Goal: Obtain resource: Download file/media

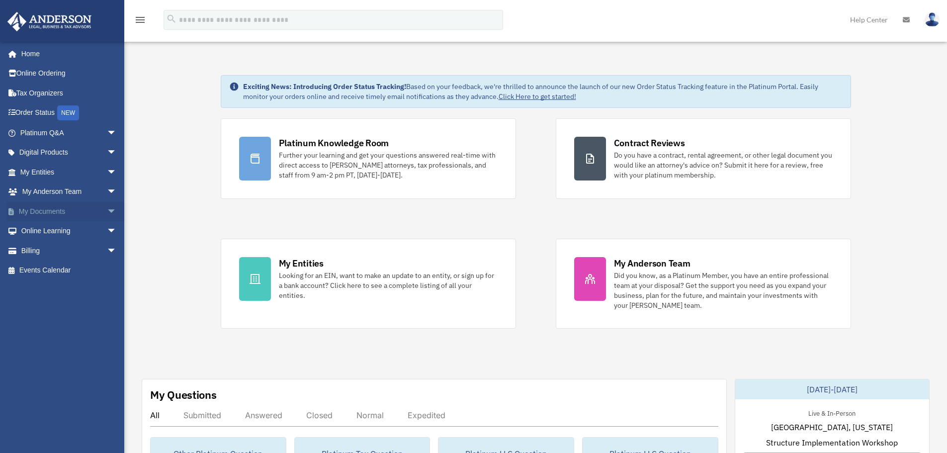
click at [93, 208] on link "My Documents arrow_drop_down" at bounding box center [69, 211] width 125 height 20
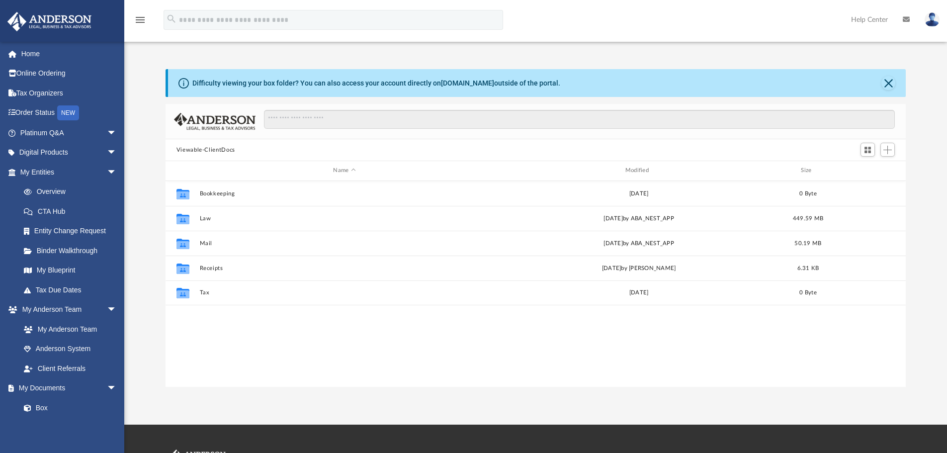
scroll to position [219, 733]
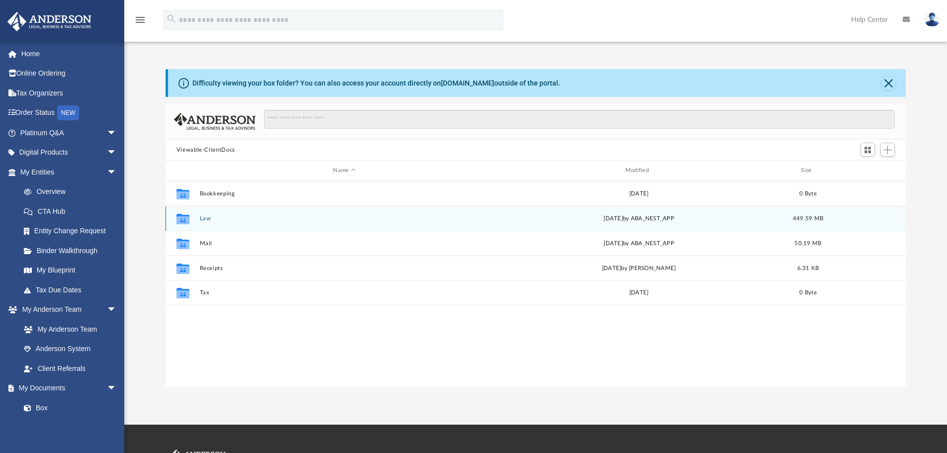
click at [202, 216] on button "Law" at bounding box center [344, 218] width 290 height 6
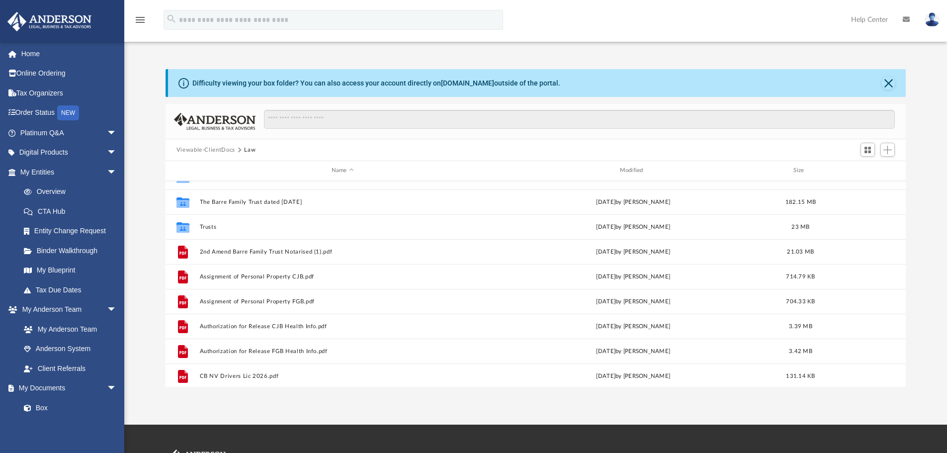
scroll to position [149, 0]
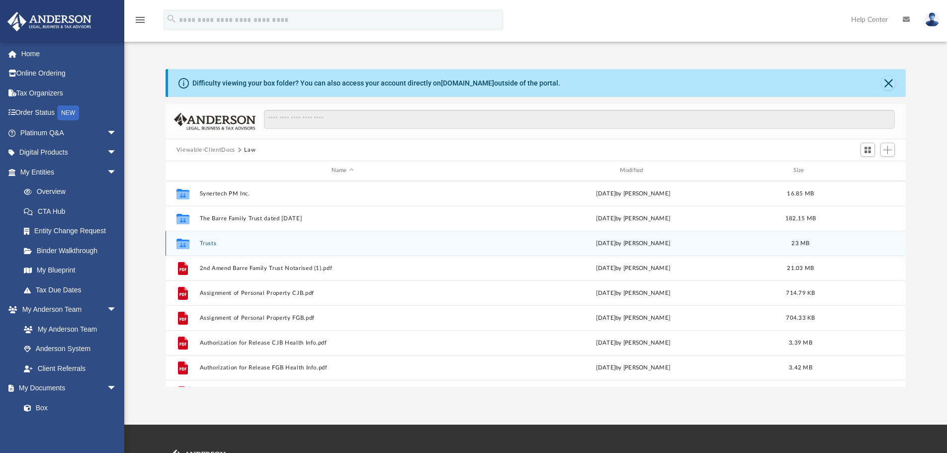
click at [219, 242] on button "Trusts" at bounding box center [342, 243] width 286 height 6
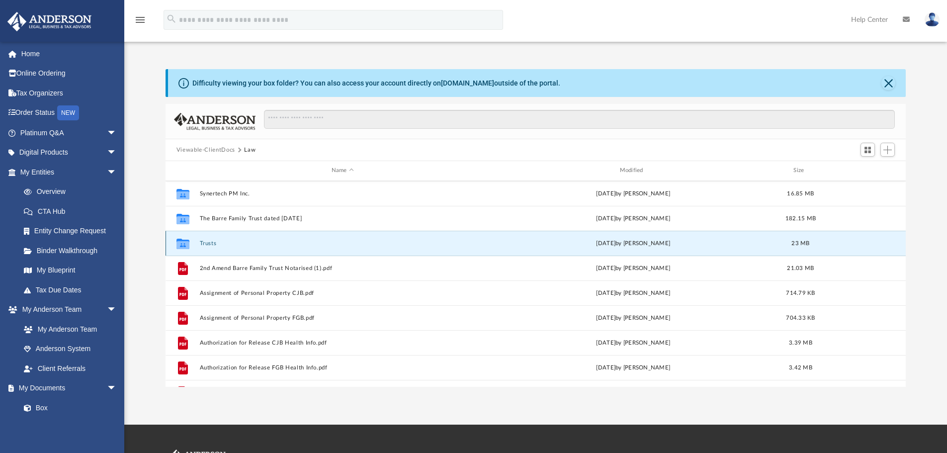
click at [219, 242] on button "Trusts" at bounding box center [342, 243] width 286 height 6
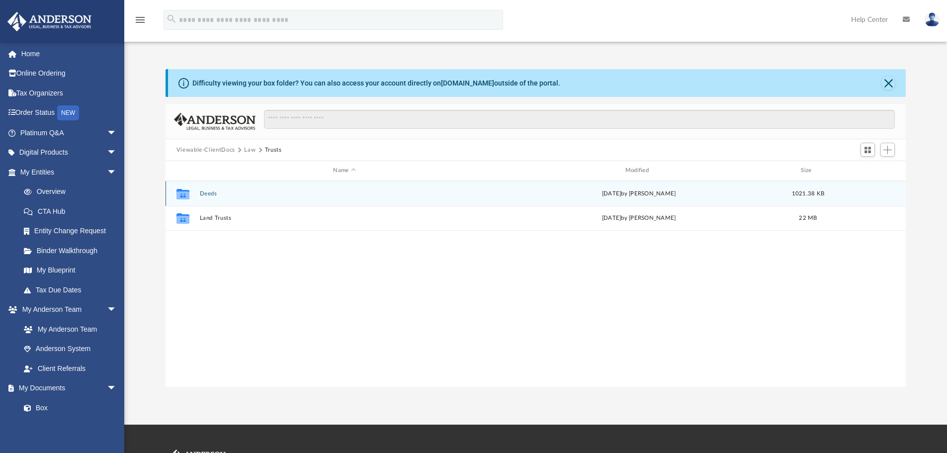
scroll to position [0, 0]
click at [237, 193] on button "Deeds" at bounding box center [344, 193] width 290 height 6
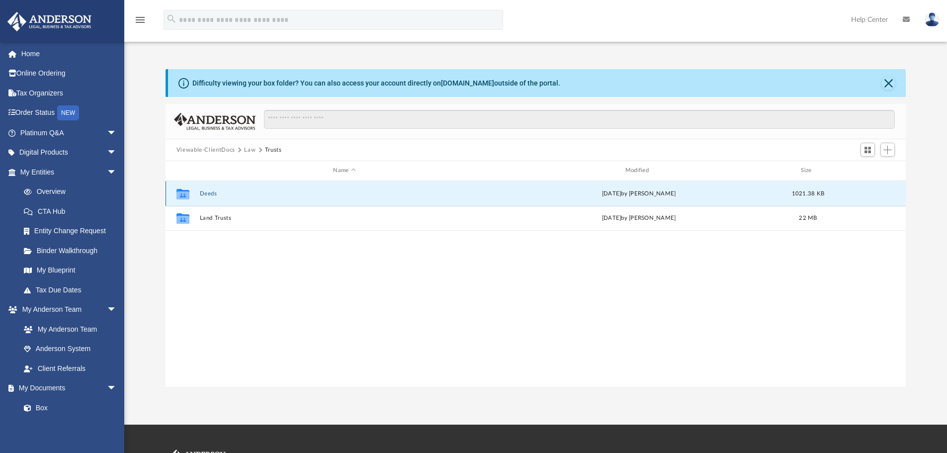
click at [237, 193] on button "Deeds" at bounding box center [344, 193] width 290 height 6
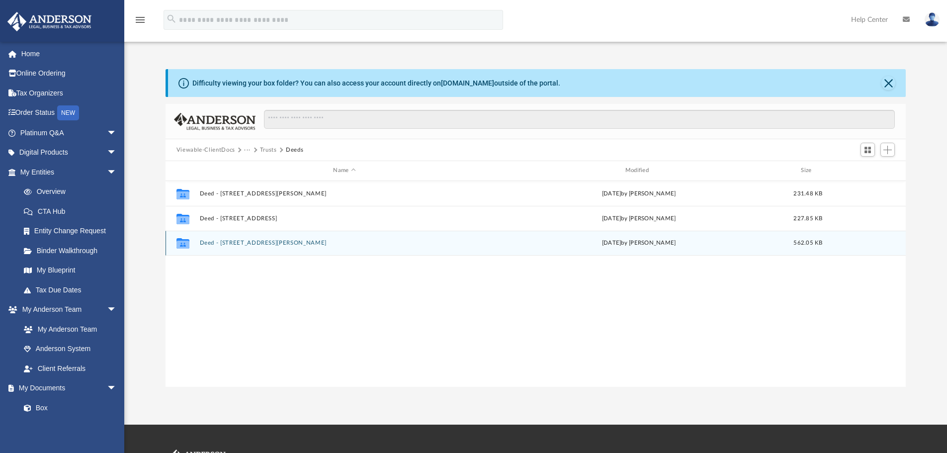
click at [276, 237] on div "Collaborated Folder Deed - 251 Reese Road Wed Sep 17 2025 by Michelle Frank 562…" at bounding box center [535, 243] width 741 height 25
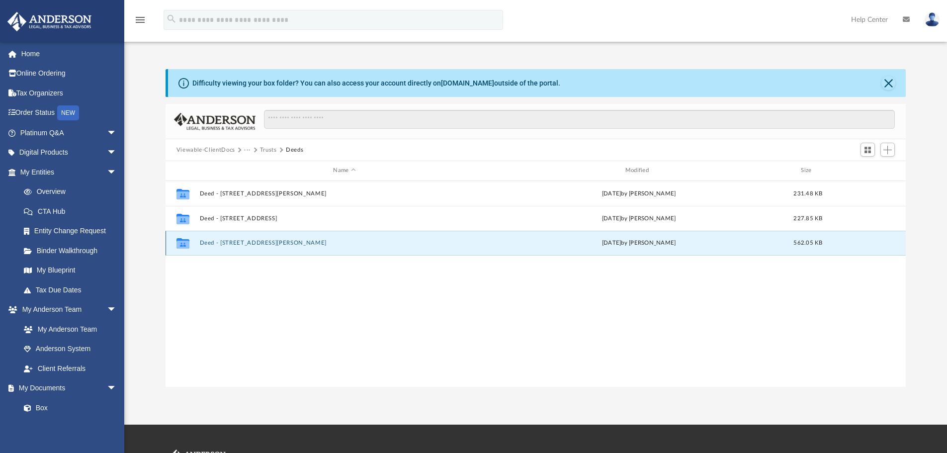
click at [276, 234] on div "Collaborated Folder Deed - 251 Reese Road Wed Sep 17 2025 by Michelle Frank 562…" at bounding box center [535, 243] width 741 height 25
click at [239, 241] on button "Deed - 251 Reese Road" at bounding box center [344, 243] width 290 height 6
click at [239, 237] on div "Collaborated Folder Deed - 251 Reese Road Wed Sep 17 2025 by Michelle Frank 562…" at bounding box center [535, 243] width 741 height 25
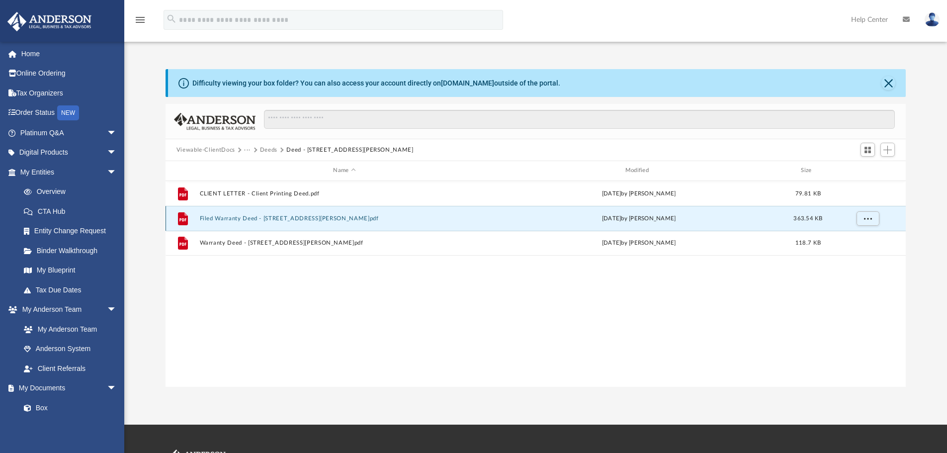
click at [224, 218] on button "Filed Warranty Deed - 251 Reese Road.pdf" at bounding box center [344, 218] width 290 height 6
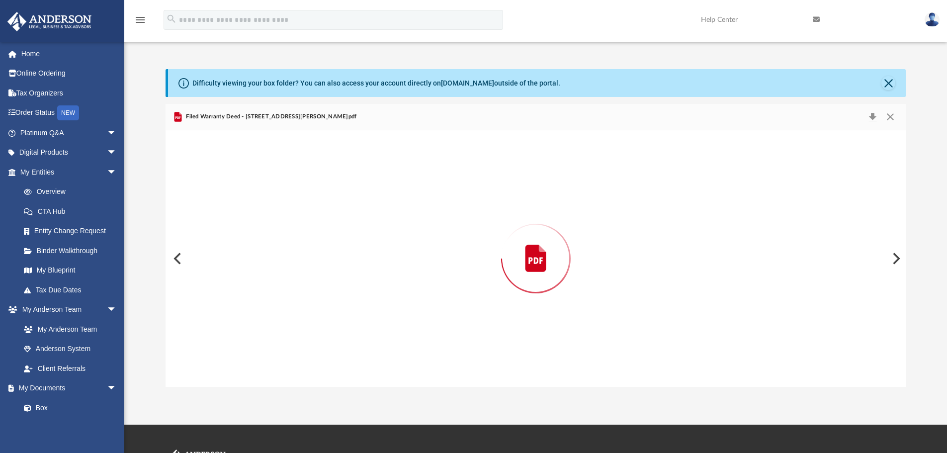
click at [226, 217] on div "Preview" at bounding box center [535, 258] width 741 height 256
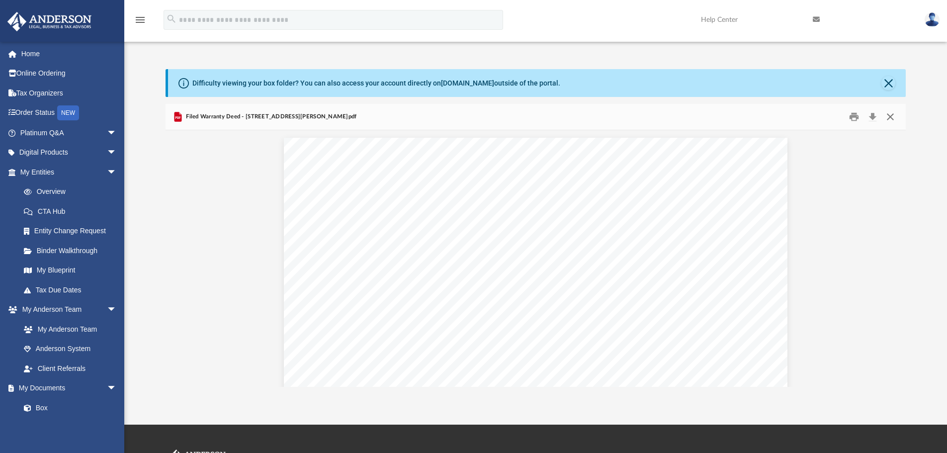
click at [896, 113] on button "Close" at bounding box center [890, 116] width 18 height 15
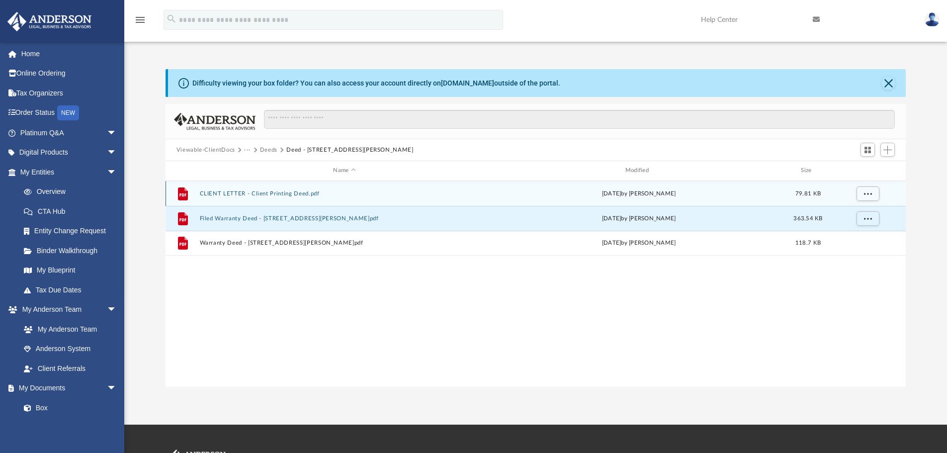
click at [301, 190] on button "CLIENT LETTER - Client Printing Deed.pdf" at bounding box center [344, 193] width 290 height 6
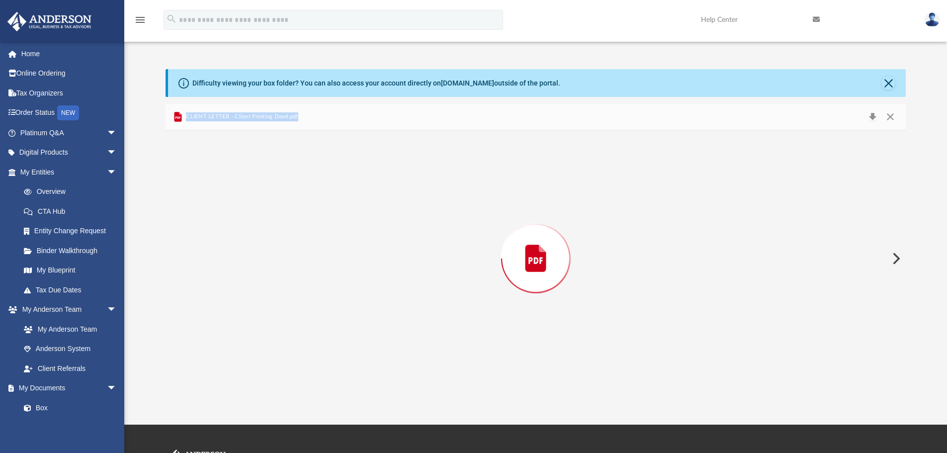
click at [301, 189] on div "Preview" at bounding box center [535, 258] width 741 height 256
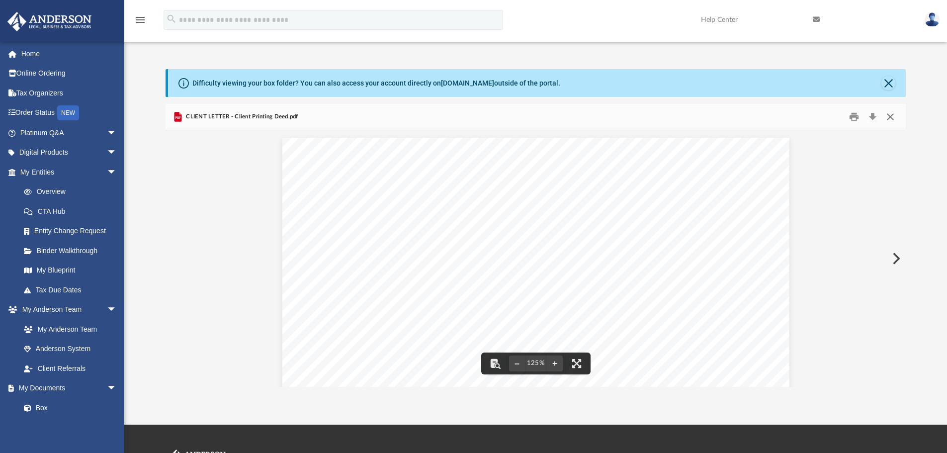
click at [892, 113] on button "Close" at bounding box center [890, 116] width 18 height 15
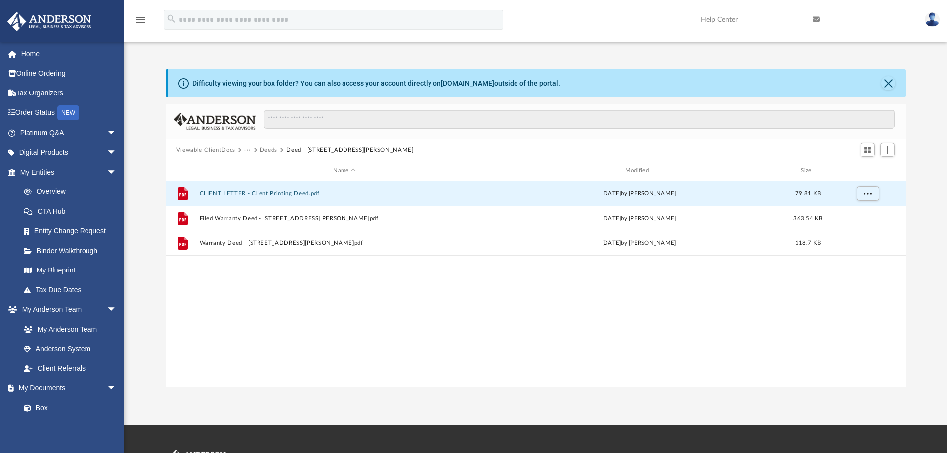
click at [267, 146] on button "Deeds" at bounding box center [268, 150] width 17 height 9
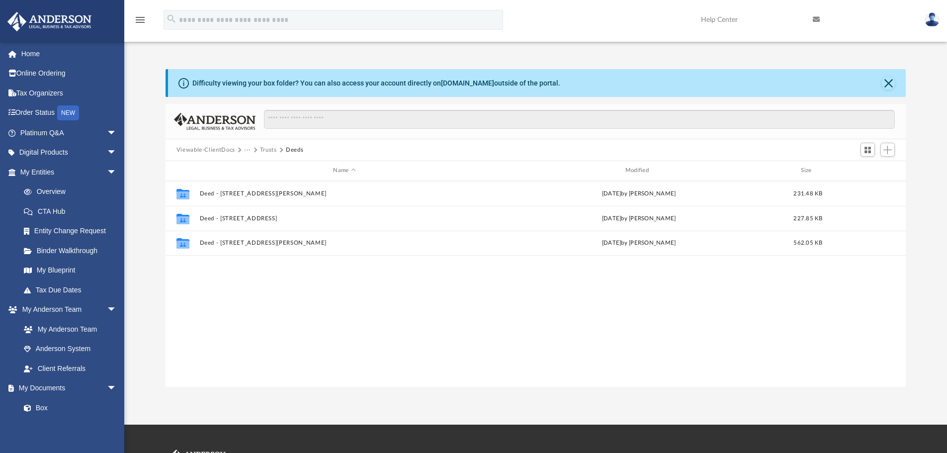
click at [265, 148] on button "Trusts" at bounding box center [268, 150] width 17 height 9
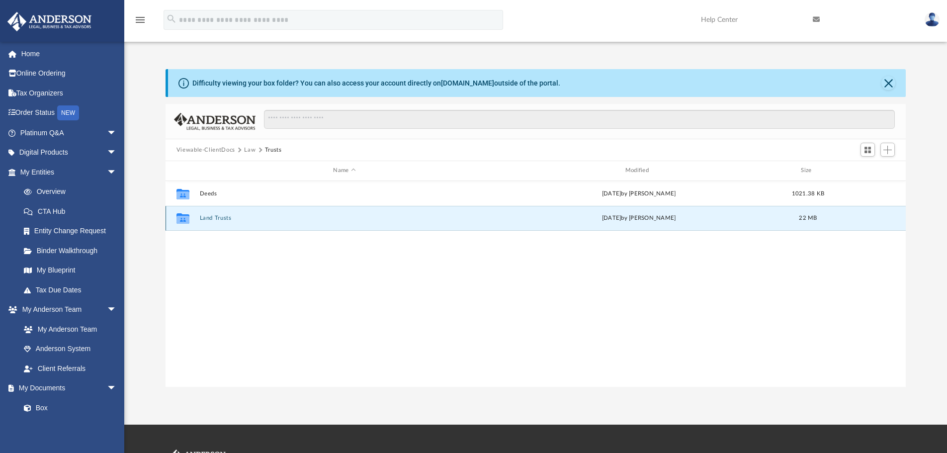
click at [219, 217] on button "Land Trusts" at bounding box center [344, 218] width 290 height 6
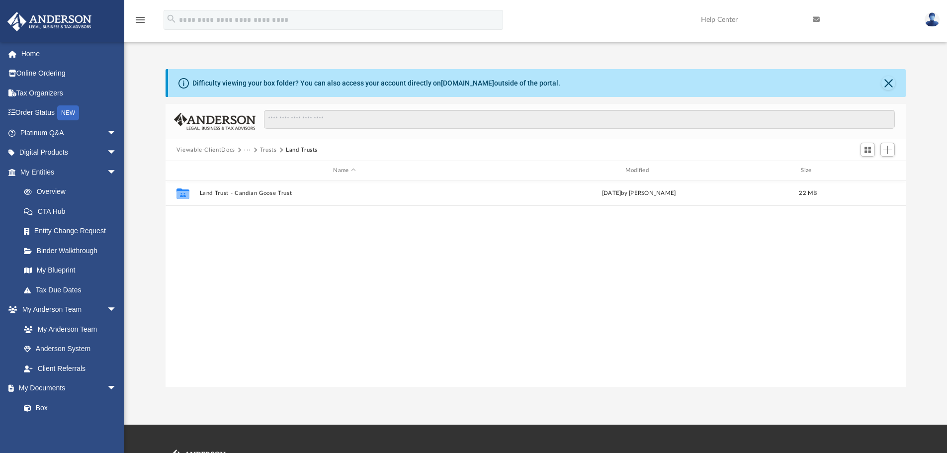
click at [202, 150] on button "Viewable-ClientDocs" at bounding box center [205, 150] width 59 height 9
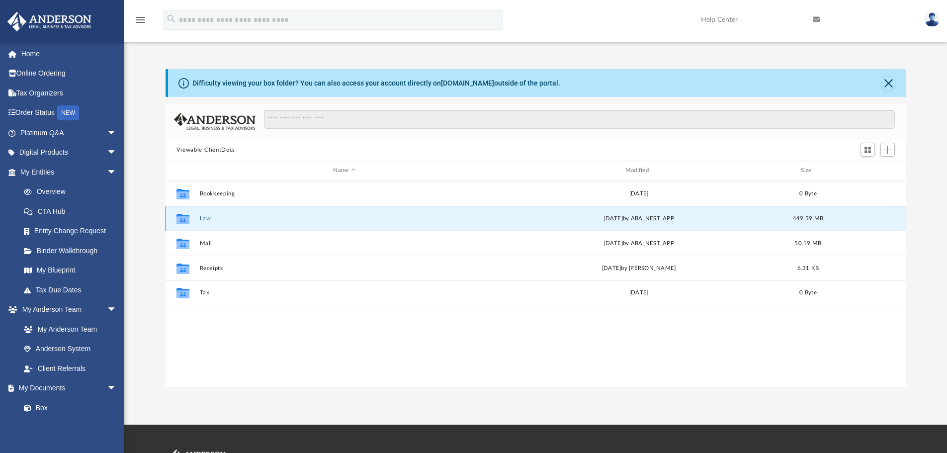
click at [205, 217] on button "Law" at bounding box center [344, 218] width 290 height 6
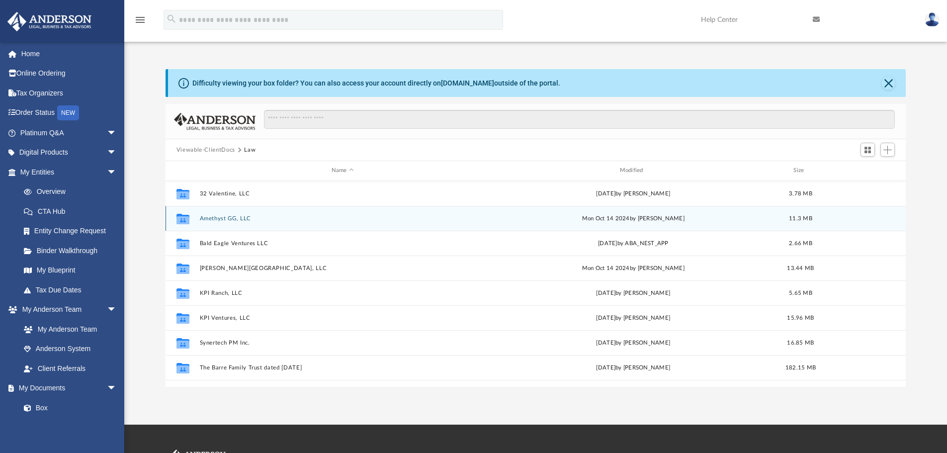
click at [207, 218] on button "Amethyst GG, LLC" at bounding box center [342, 218] width 286 height 6
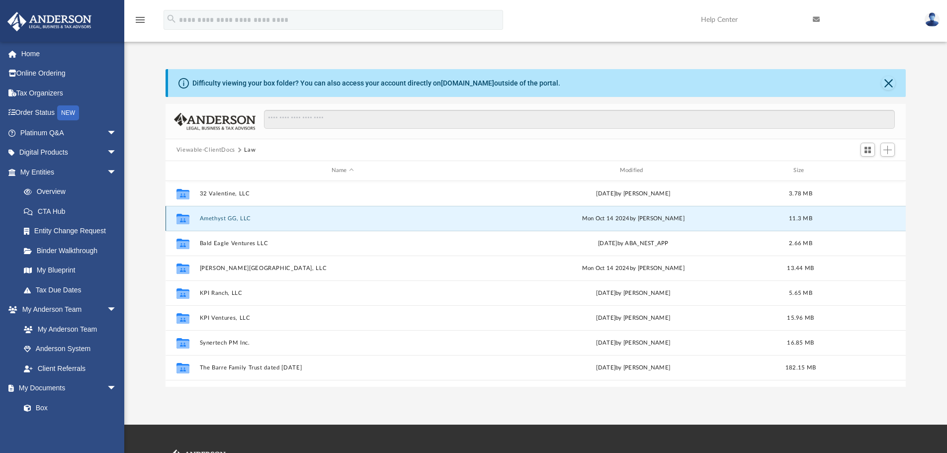
click at [207, 215] on button "Amethyst GG, LLC" at bounding box center [342, 218] width 286 height 6
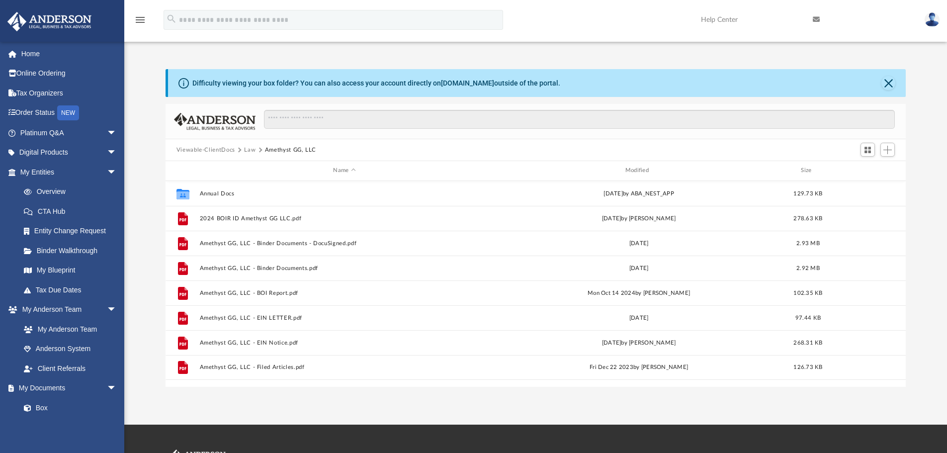
click at [248, 150] on button "Law" at bounding box center [249, 150] width 11 height 9
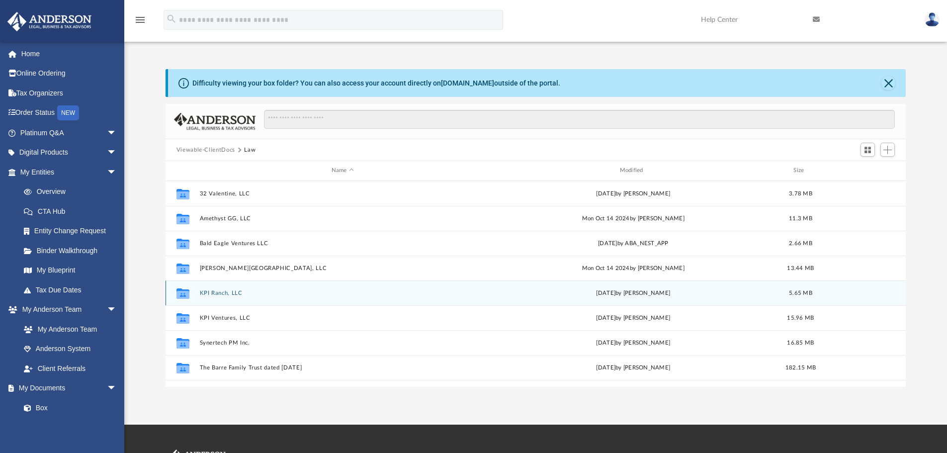
click at [219, 290] on button "KPI Ranch, LLC" at bounding box center [342, 293] width 286 height 6
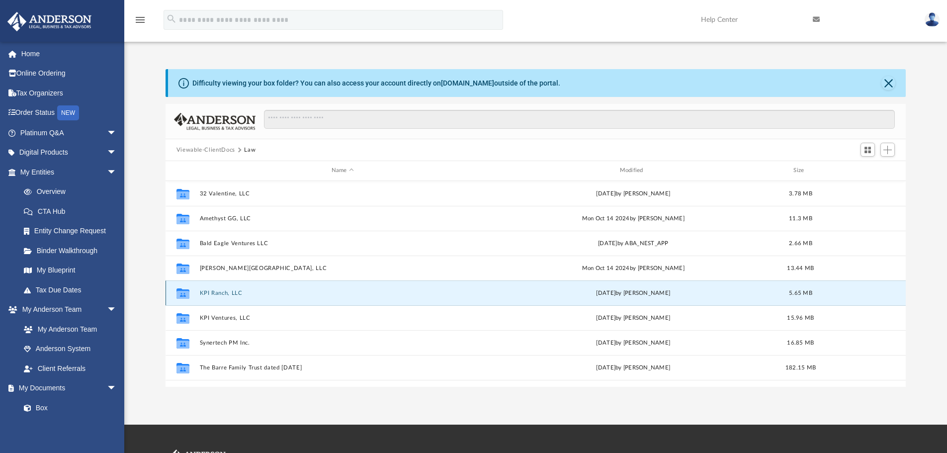
click at [219, 284] on div "Collaborated Folder KPI Ranch, LLC Sun May 25 2025 by Emily Levy 5.65 MB" at bounding box center [535, 292] width 741 height 25
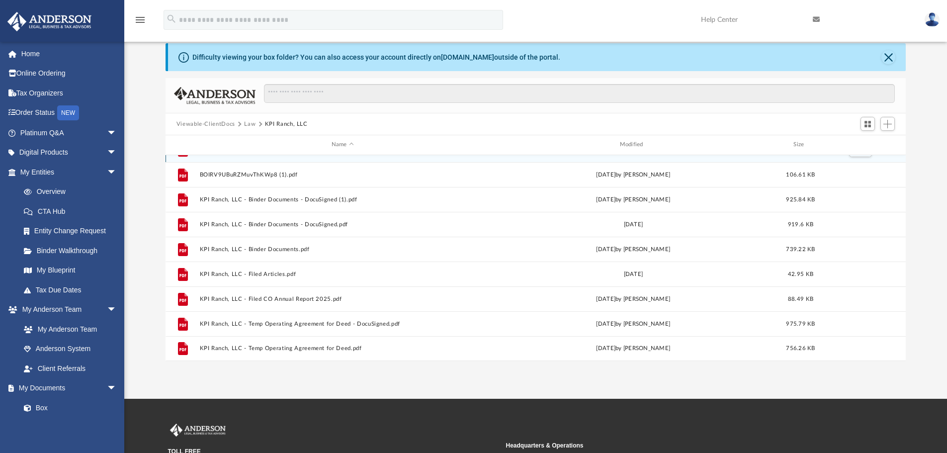
scroll to position [50, 0]
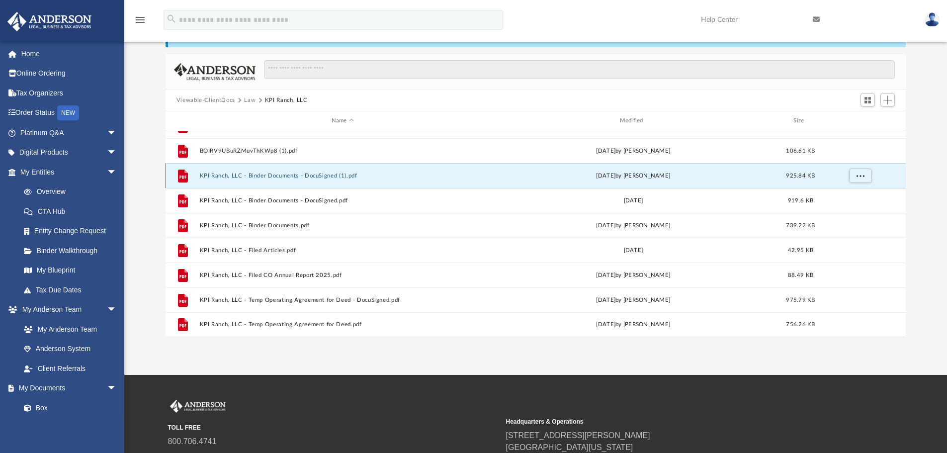
click at [348, 172] on button "KPI Ranch, LLC - Binder Documents - DocuSigned (1).pdf" at bounding box center [342, 175] width 286 height 6
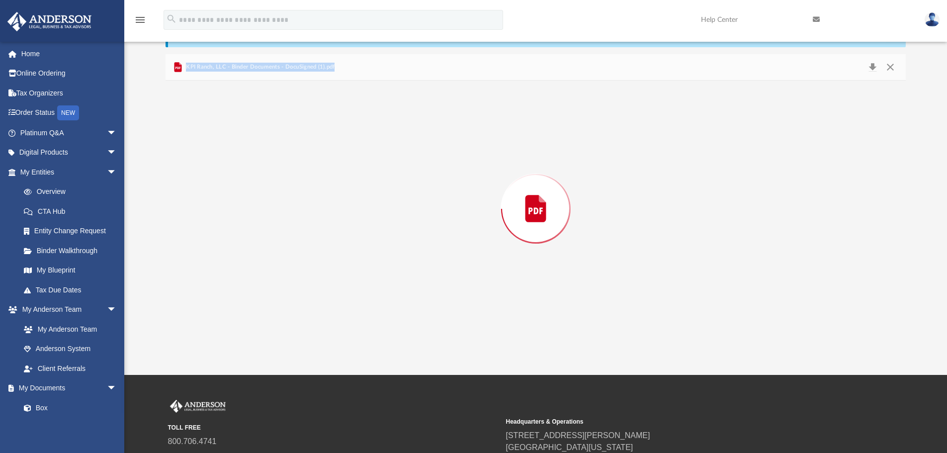
click at [348, 172] on div "Preview" at bounding box center [535, 209] width 741 height 256
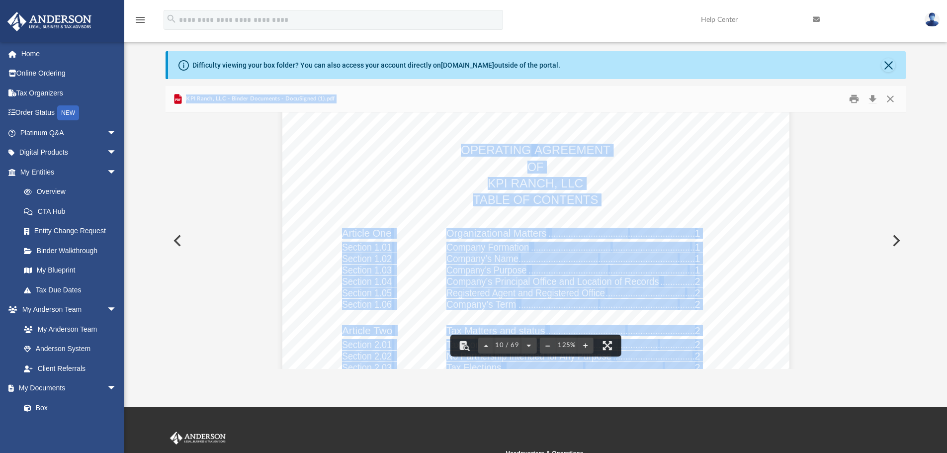
scroll to position [0, 0]
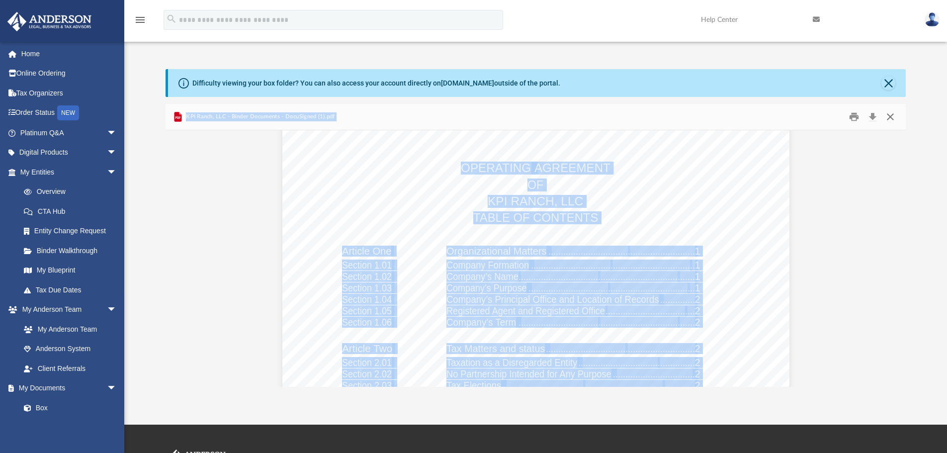
click at [895, 114] on button "Close" at bounding box center [890, 116] width 18 height 15
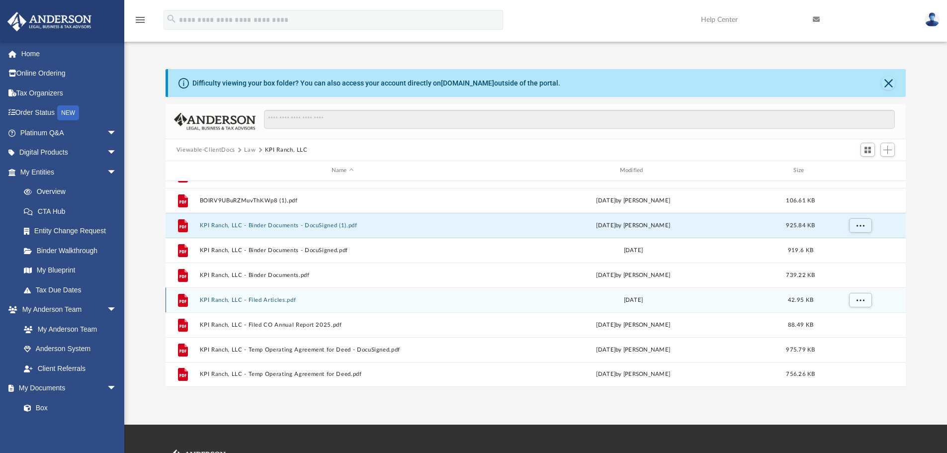
click at [268, 297] on button "KPI Ranch, LLC - Filed Articles.pdf" at bounding box center [342, 300] width 286 height 6
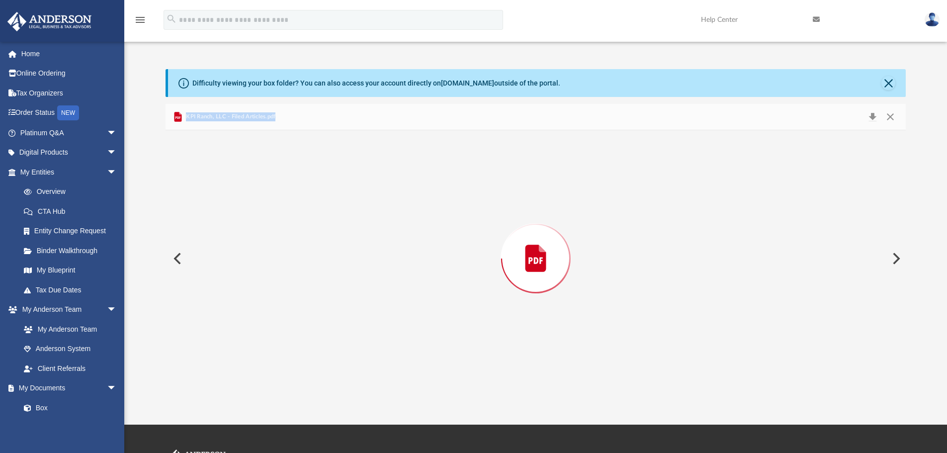
click at [268, 295] on div "Preview" at bounding box center [535, 258] width 741 height 256
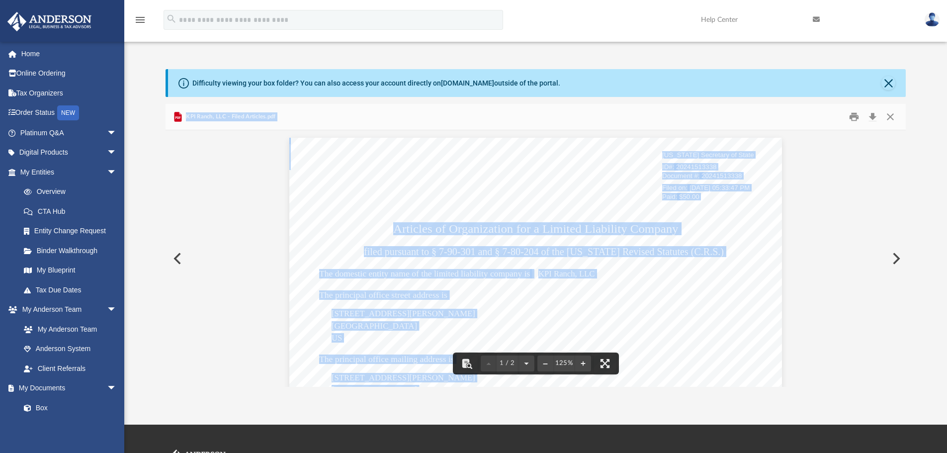
click at [263, 113] on span "KPI Ranch, LLC - Filed Articles.pdf" at bounding box center [230, 116] width 92 height 9
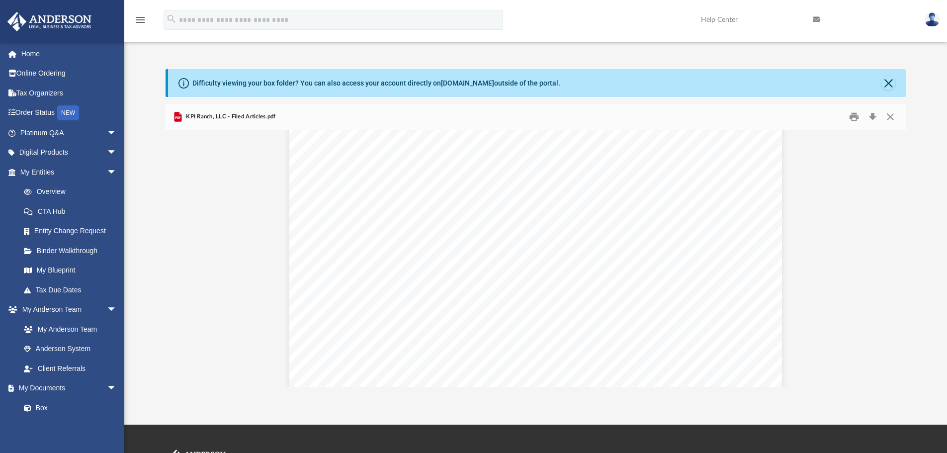
scroll to position [447, 0]
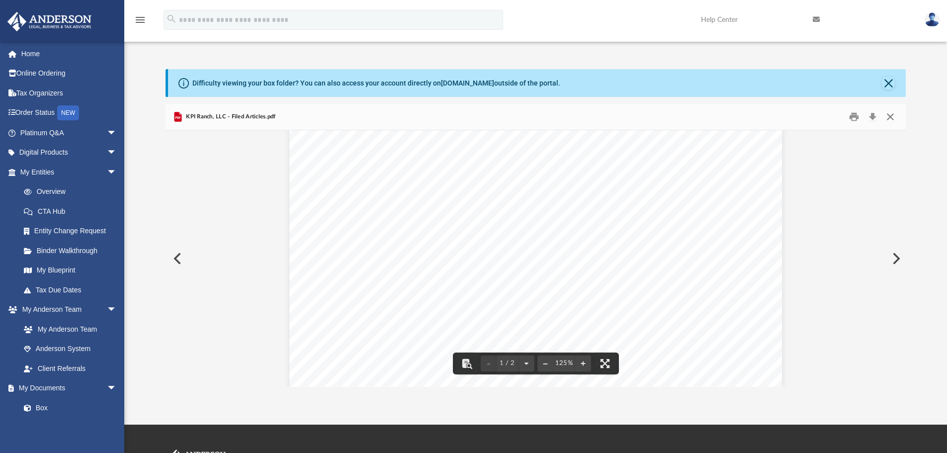
click at [891, 117] on button "Close" at bounding box center [890, 116] width 18 height 15
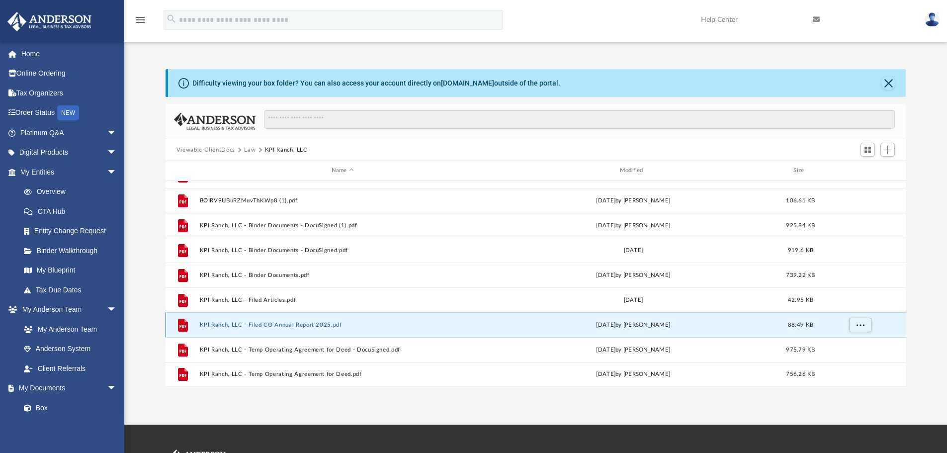
click at [304, 322] on button "KPI Ranch, LLC - Filed CO Annual Report 2025.pdf" at bounding box center [342, 325] width 286 height 6
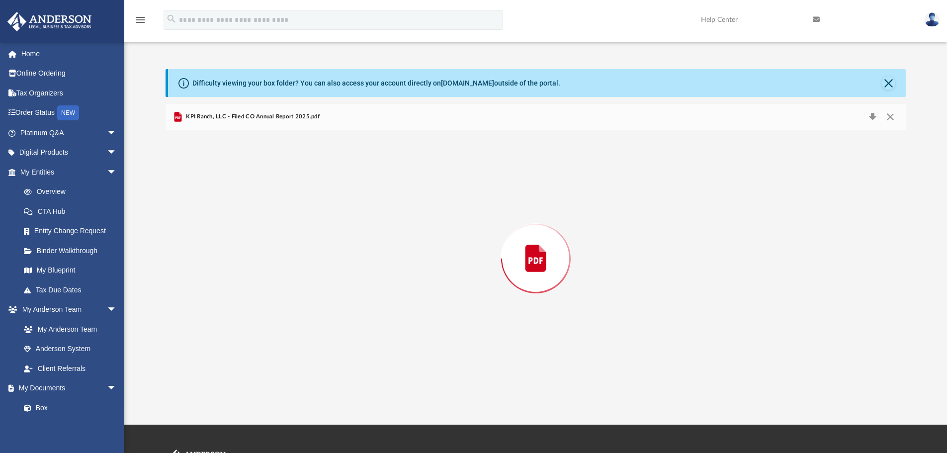
click at [304, 322] on div "Preview" at bounding box center [535, 258] width 741 height 256
click at [893, 82] on button "Close" at bounding box center [888, 83] width 14 height 14
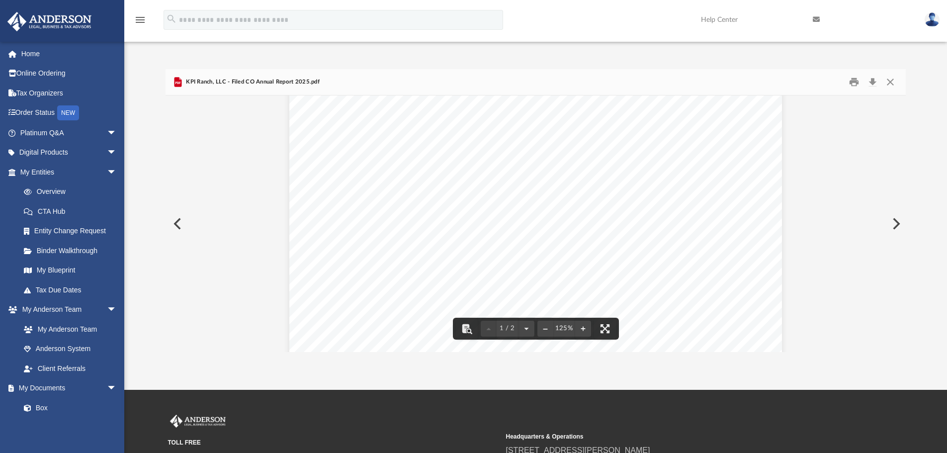
scroll to position [0, 0]
click at [888, 82] on button "Close" at bounding box center [890, 82] width 18 height 15
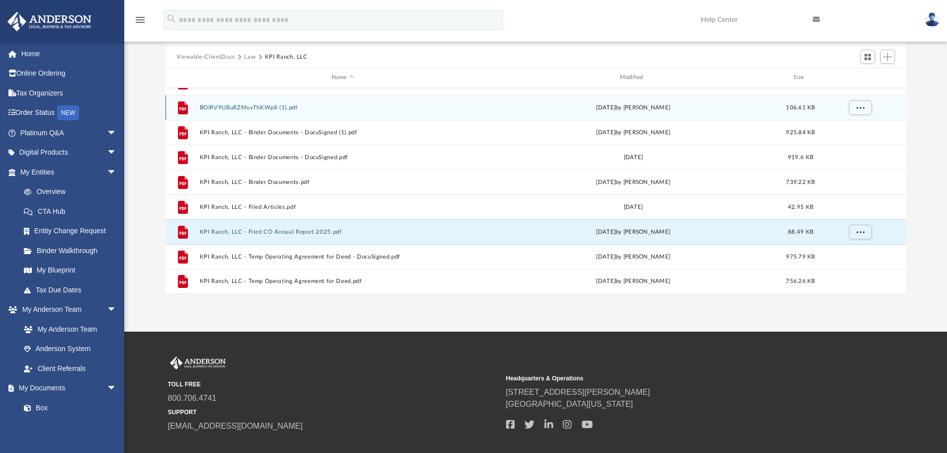
scroll to position [99, 0]
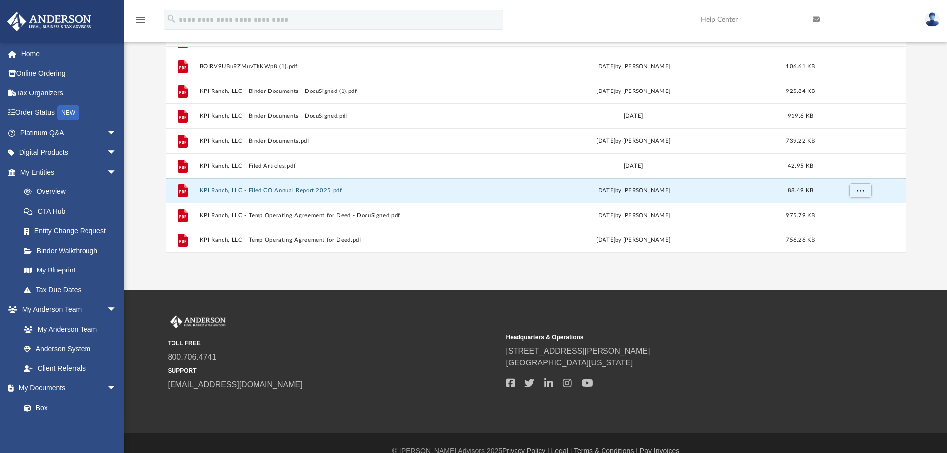
click at [299, 189] on button "KPI Ranch, LLC - Filed CO Annual Report 2025.pdf" at bounding box center [342, 190] width 286 height 6
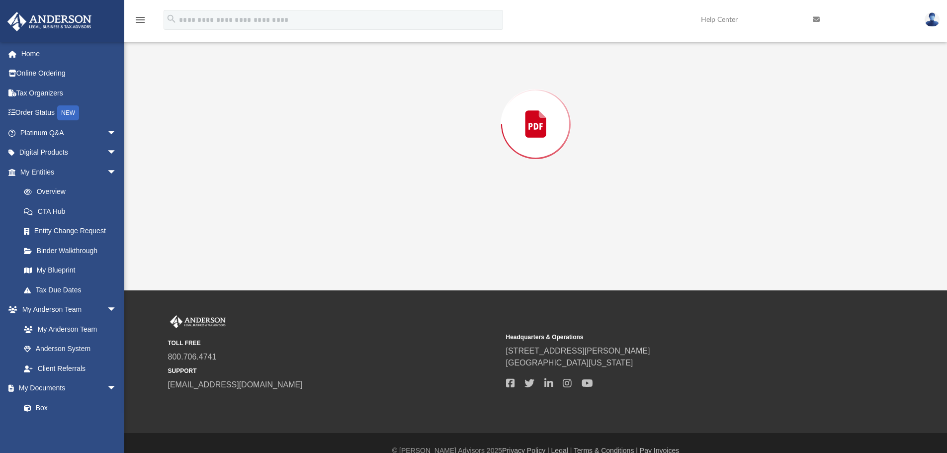
scroll to position [69, 0]
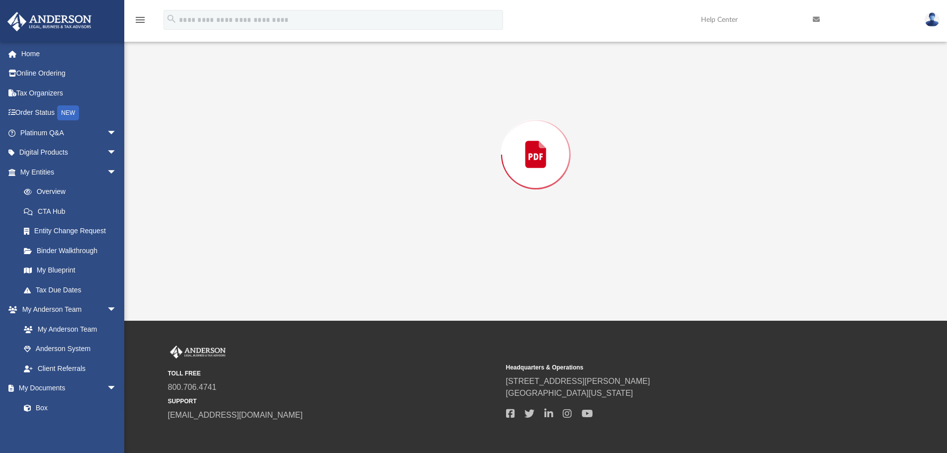
click at [299, 189] on div "Preview" at bounding box center [535, 154] width 741 height 256
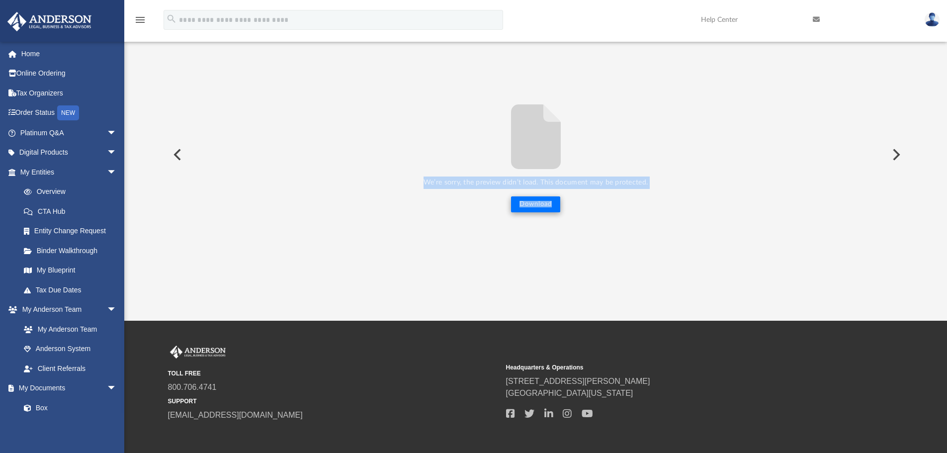
click at [518, 205] on button "Download" at bounding box center [535, 204] width 49 height 16
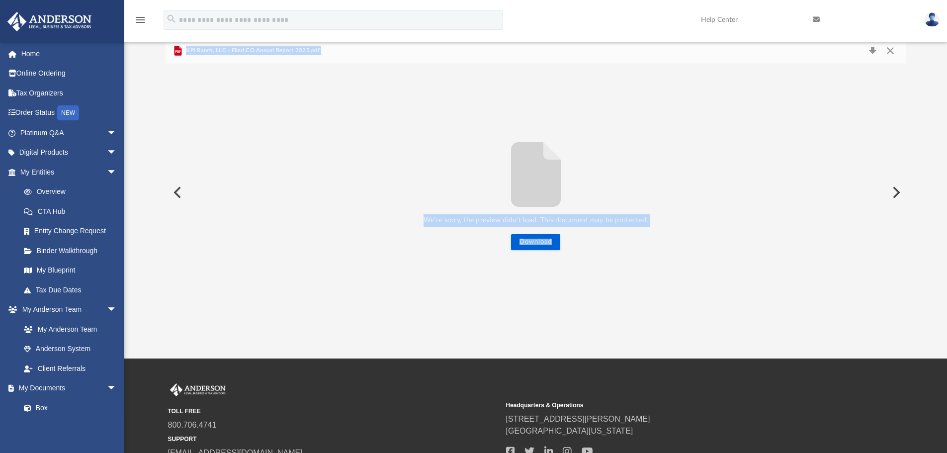
scroll to position [0, 0]
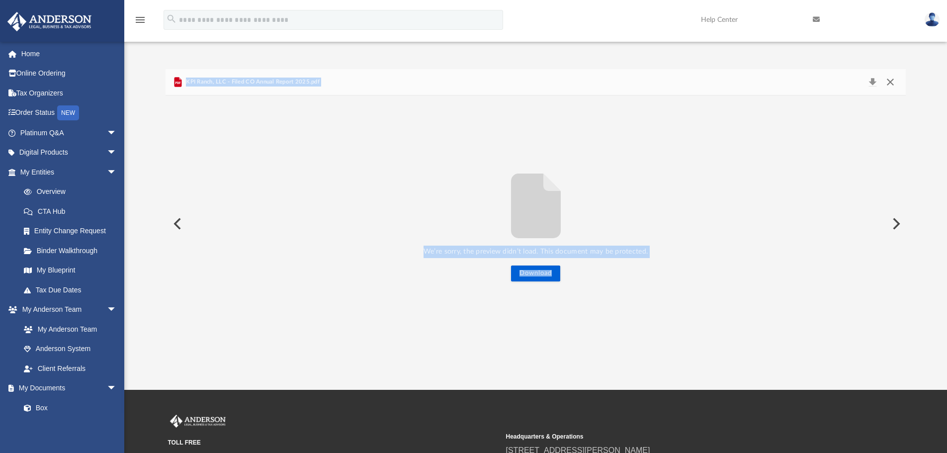
click at [888, 80] on button "Close" at bounding box center [890, 82] width 18 height 14
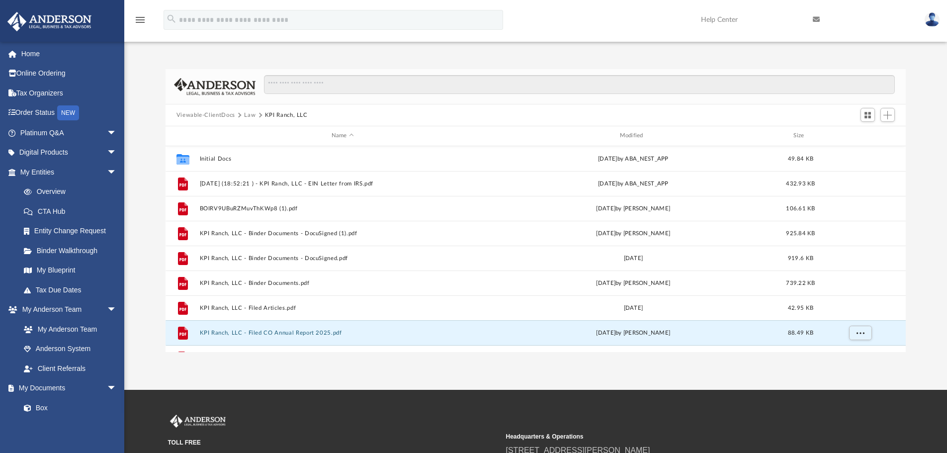
click at [246, 113] on button "Law" at bounding box center [249, 115] width 11 height 9
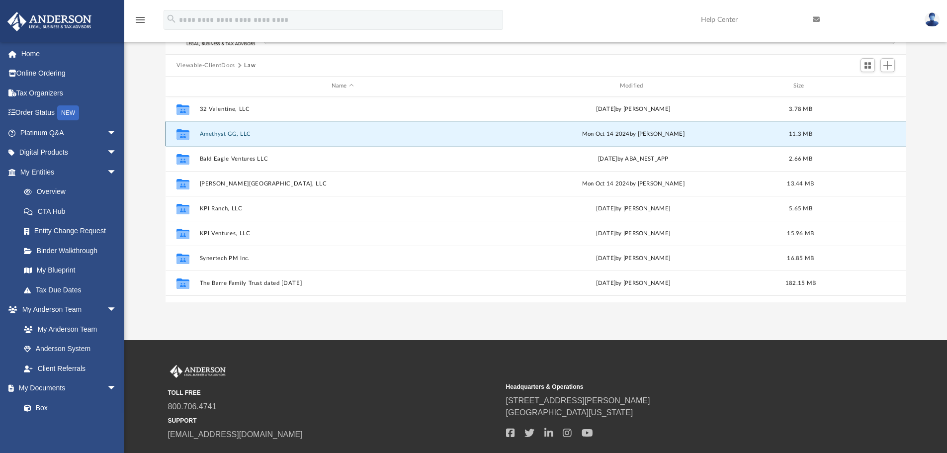
click at [222, 133] on button "Amethyst GG, LLC" at bounding box center [342, 134] width 286 height 6
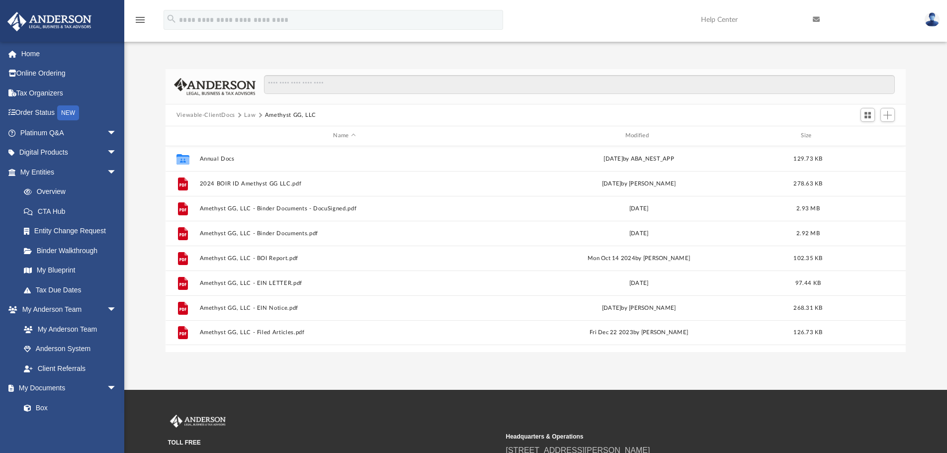
click at [207, 114] on button "Viewable-ClientDocs" at bounding box center [205, 115] width 59 height 9
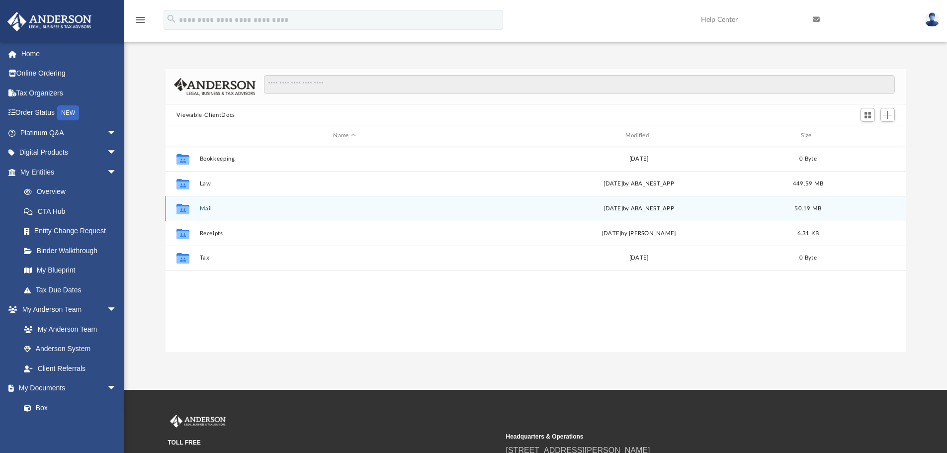
click at [203, 204] on div "Collaborated Folder Mail Thu Oct 2 2025 by ABA_NEST_APP 50.19 MB" at bounding box center [535, 208] width 741 height 25
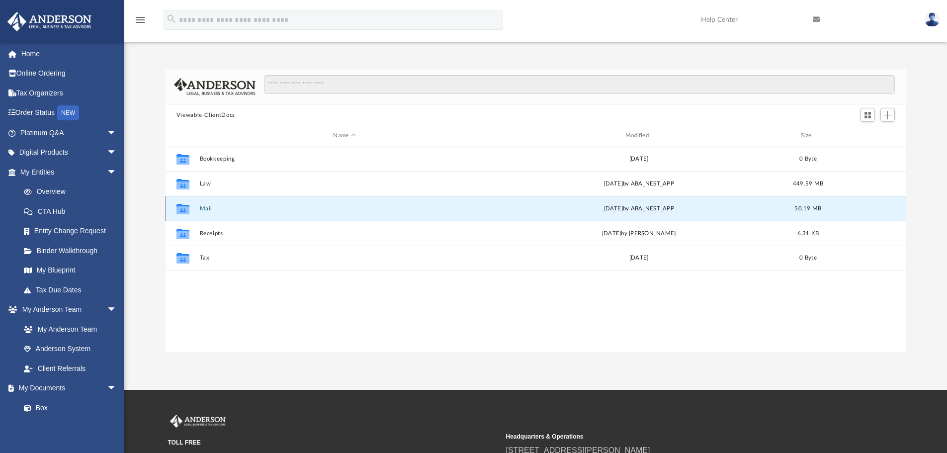
click at [211, 207] on button "Mail" at bounding box center [344, 208] width 290 height 6
click at [211, 205] on button "Mail" at bounding box center [344, 208] width 290 height 6
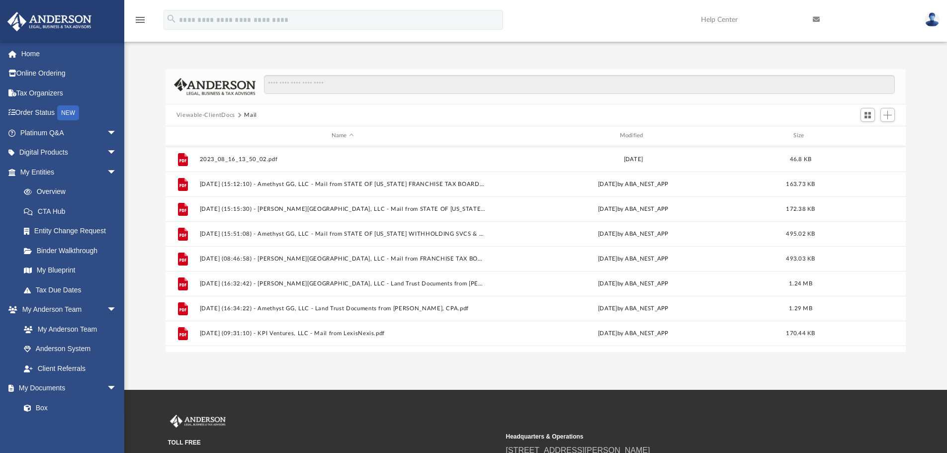
scroll to position [447, 0]
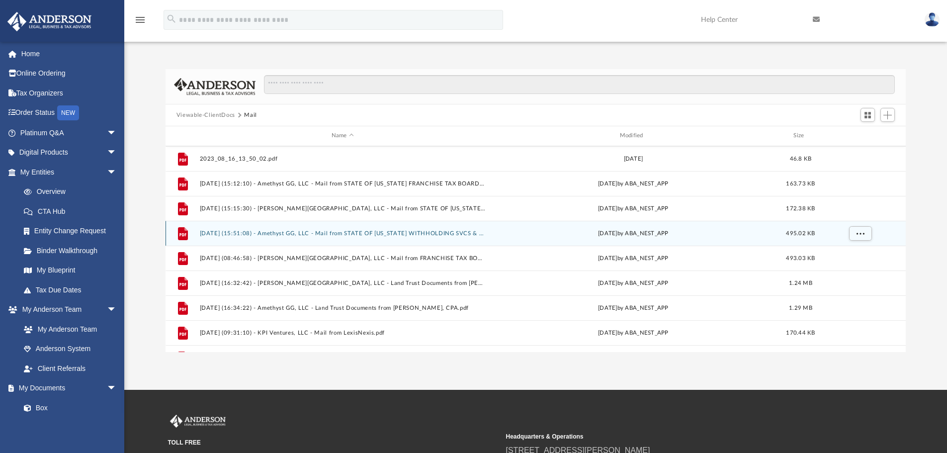
click at [228, 231] on button "2024.09.18 (15:51:08) - Amethyst GG, LLC - Mail from STATE OF CALIFORNIA WITHHO…" at bounding box center [342, 233] width 286 height 6
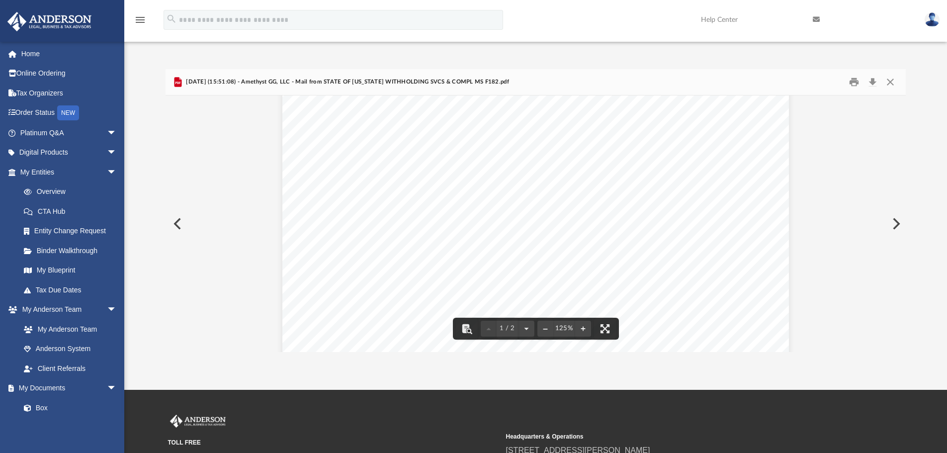
scroll to position [398, 0]
click at [893, 81] on button "Close" at bounding box center [890, 82] width 18 height 15
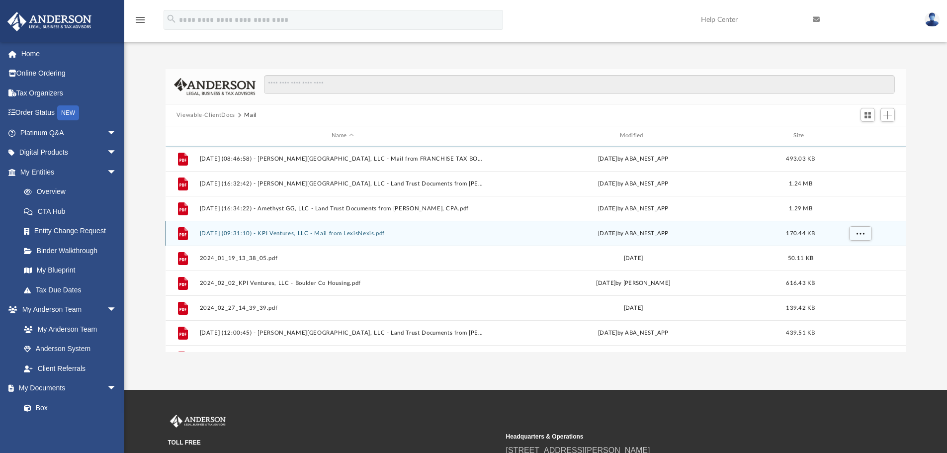
scroll to position [596, 0]
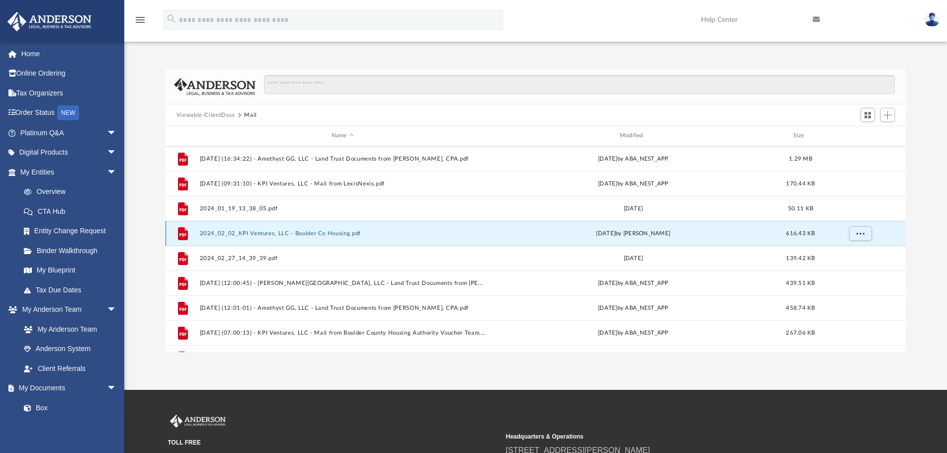
click at [253, 230] on button "2024_02_02_KPI Ventures, LLC - Boulder Co Housing.pdf" at bounding box center [342, 233] width 286 height 6
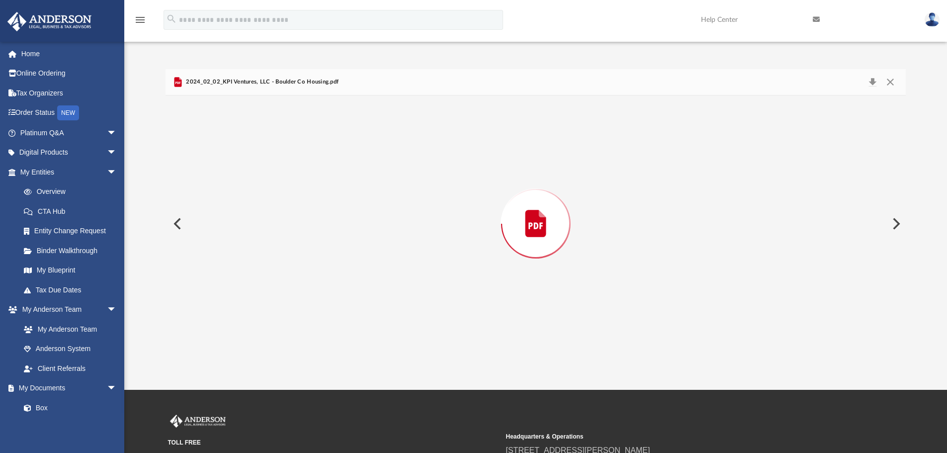
click at [253, 230] on div "Preview" at bounding box center [535, 223] width 741 height 256
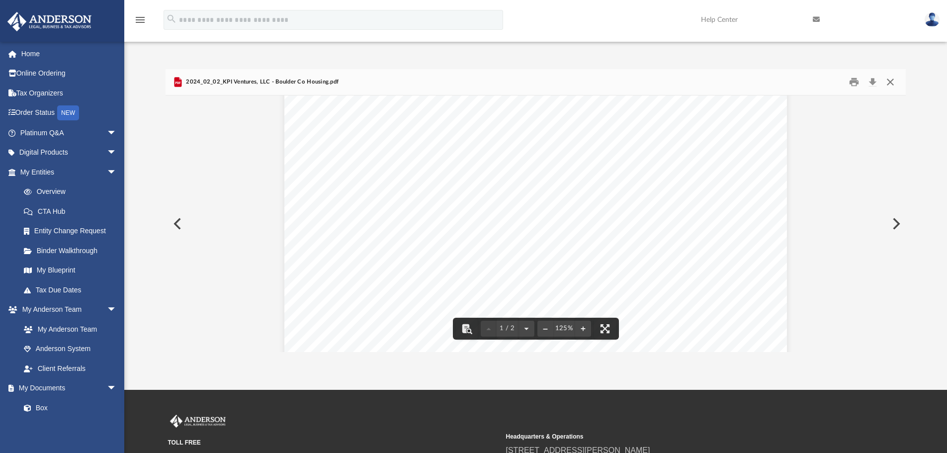
click at [889, 82] on button "Close" at bounding box center [890, 82] width 18 height 15
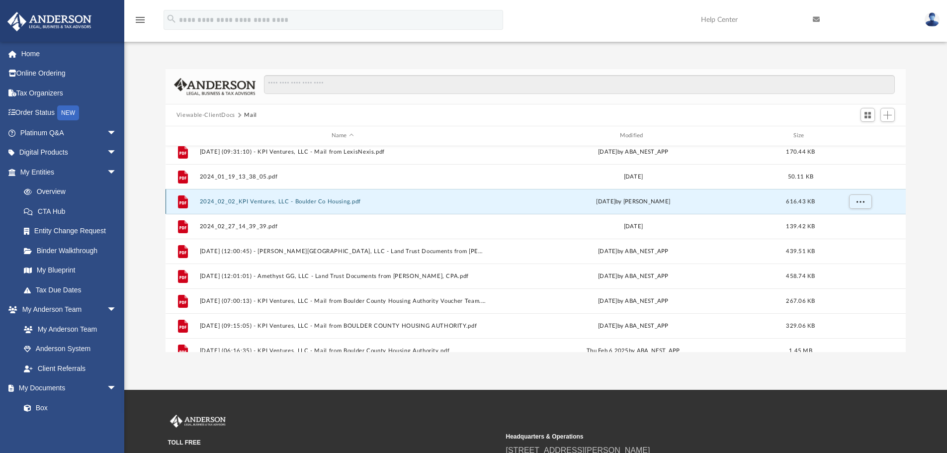
scroll to position [646, 0]
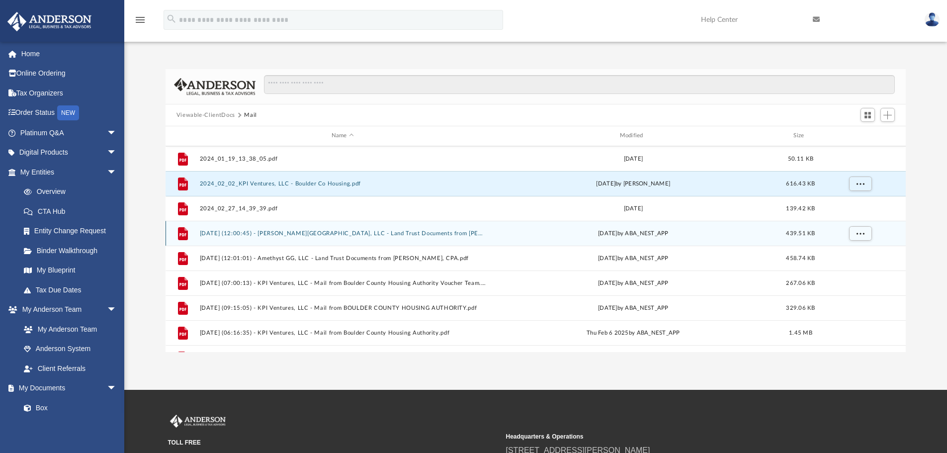
click at [304, 231] on button "2025.01.13 (12:00:45) - Blackmer Street, LLC - Land Trust Documents from Shari …" at bounding box center [342, 233] width 286 height 6
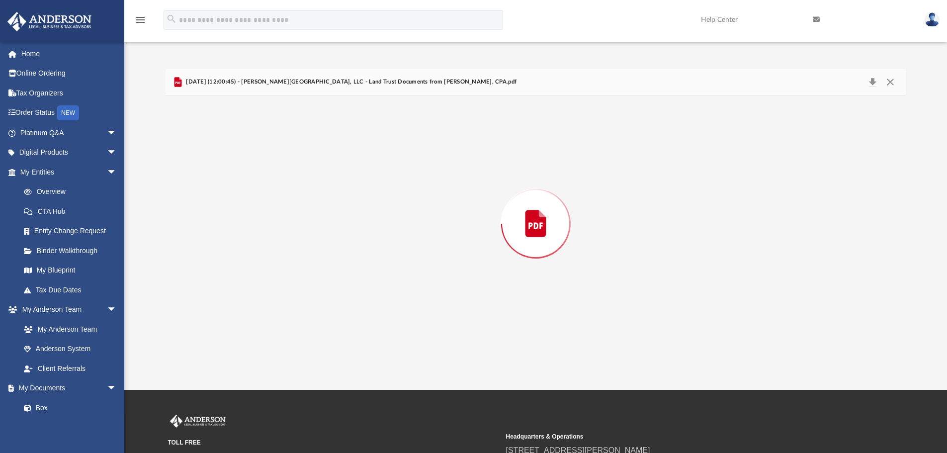
click at [304, 231] on div "Preview" at bounding box center [535, 223] width 741 height 256
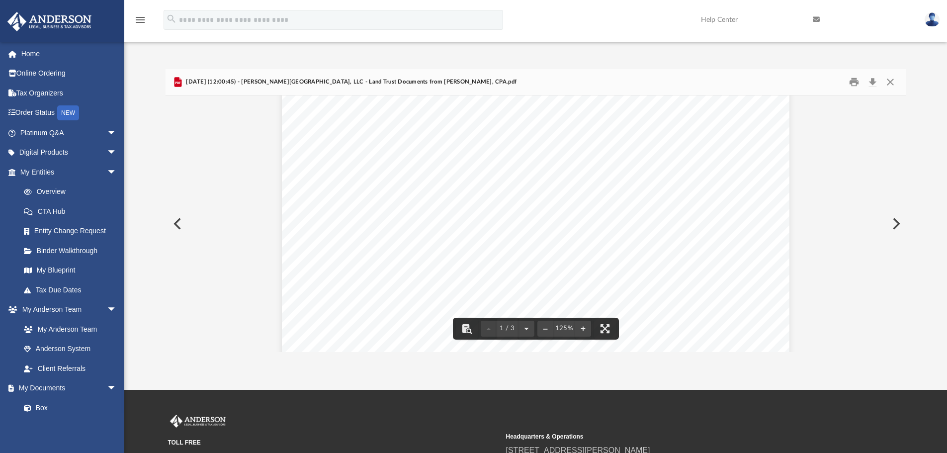
scroll to position [149, 0]
click at [892, 80] on button "Close" at bounding box center [890, 82] width 18 height 15
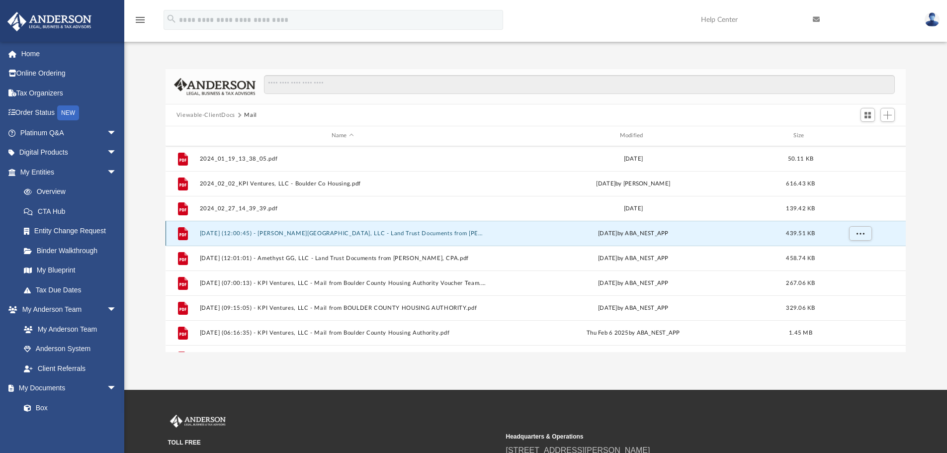
click at [271, 232] on button "2025.01.13 (12:00:45) - Blackmer Street, LLC - Land Trust Documents from Shari …" at bounding box center [342, 233] width 286 height 6
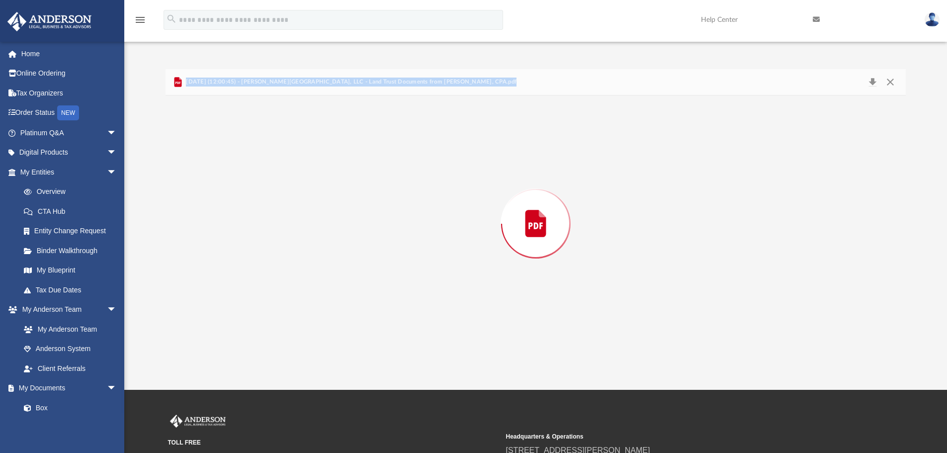
click at [271, 232] on div "Preview" at bounding box center [535, 223] width 741 height 256
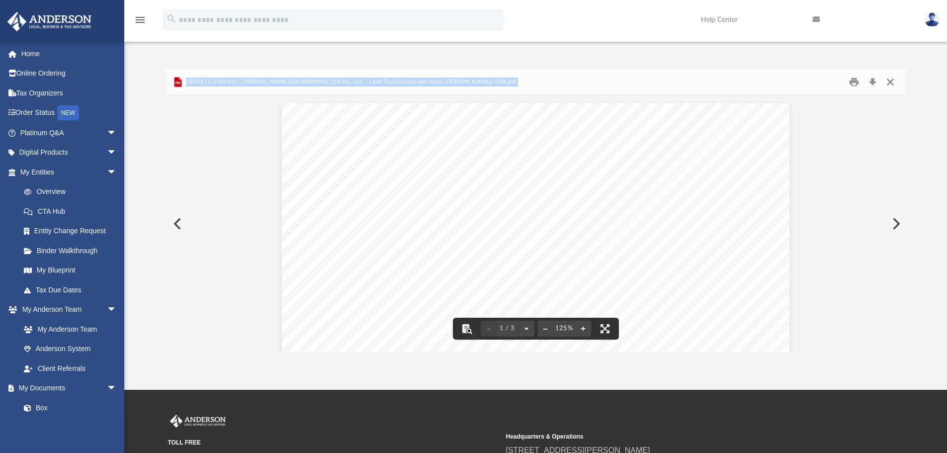
click at [889, 80] on button "Close" at bounding box center [890, 82] width 18 height 15
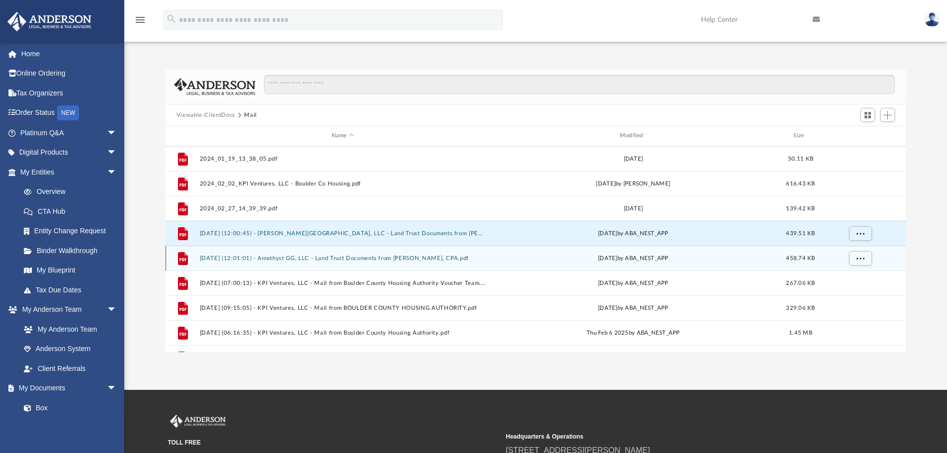
click at [359, 258] on button "2025.01.13 (12:01:01) - Amethyst GG, LLC - Land Trust Documents from Shari L. F…" at bounding box center [342, 258] width 286 height 6
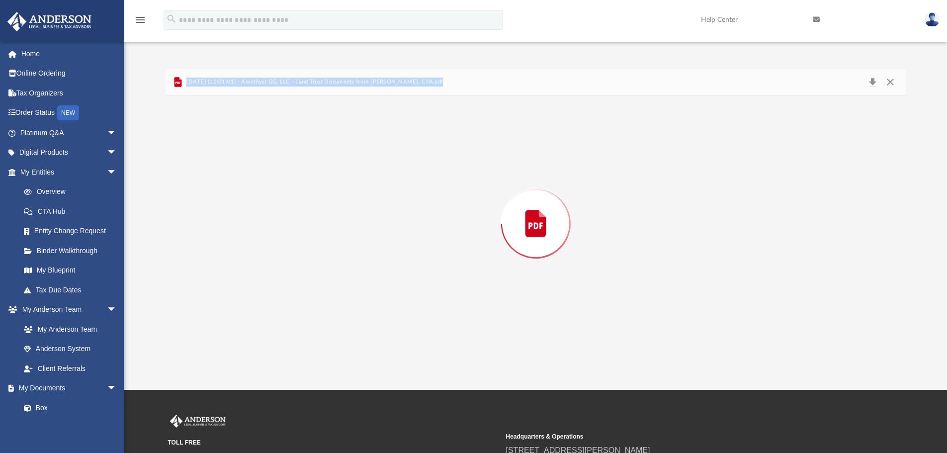
click at [359, 258] on div "Preview" at bounding box center [535, 223] width 741 height 256
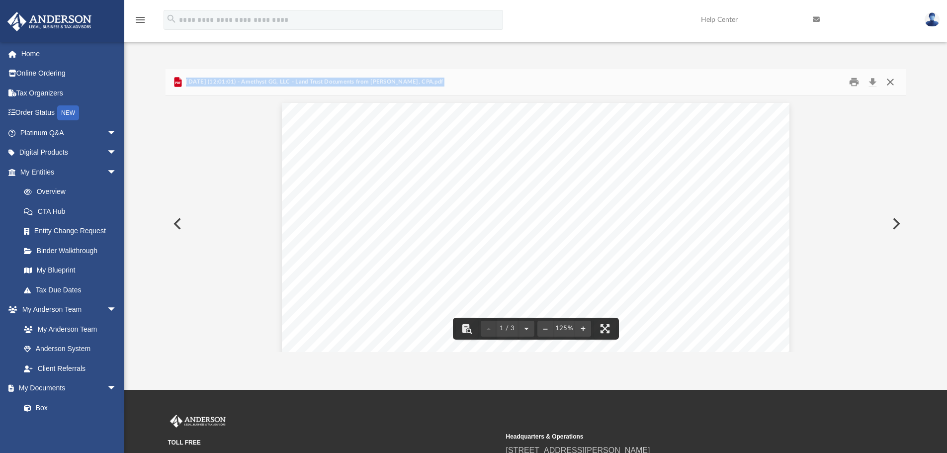
click at [893, 82] on button "Close" at bounding box center [890, 82] width 18 height 15
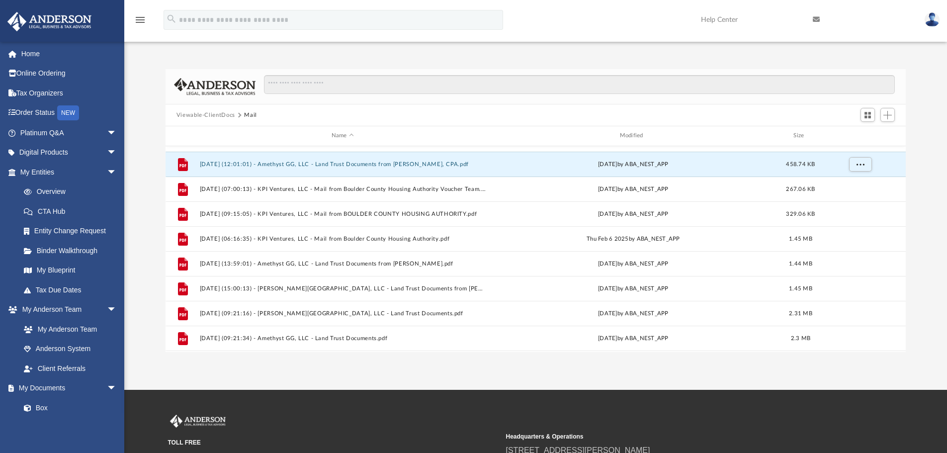
scroll to position [745, 0]
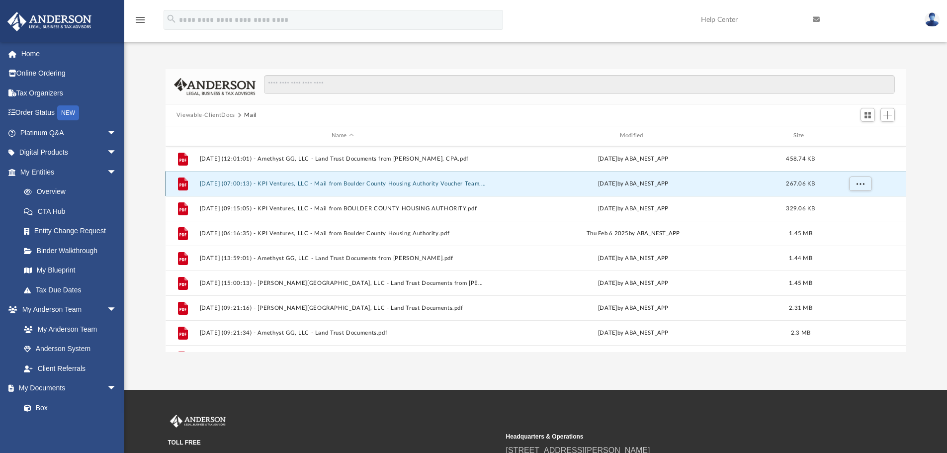
click at [224, 182] on button "2025.01.16 (07:00:13) - KPI Ventures, LLC - Mail from Boulder County Housing Au…" at bounding box center [342, 183] width 286 height 6
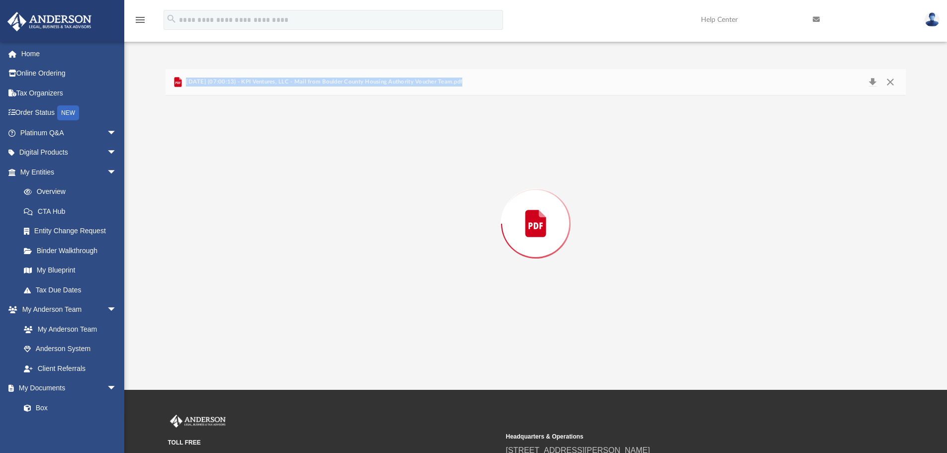
click at [224, 182] on div "Preview" at bounding box center [535, 223] width 741 height 256
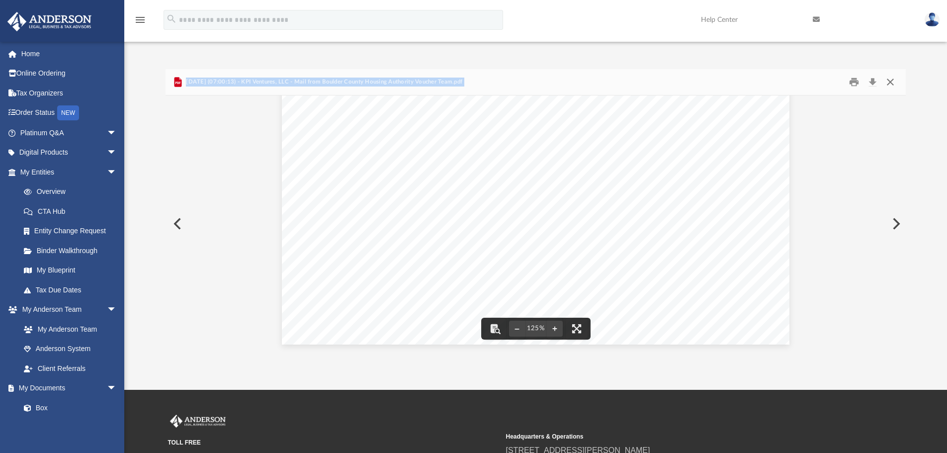
click at [889, 82] on button "Close" at bounding box center [890, 82] width 18 height 15
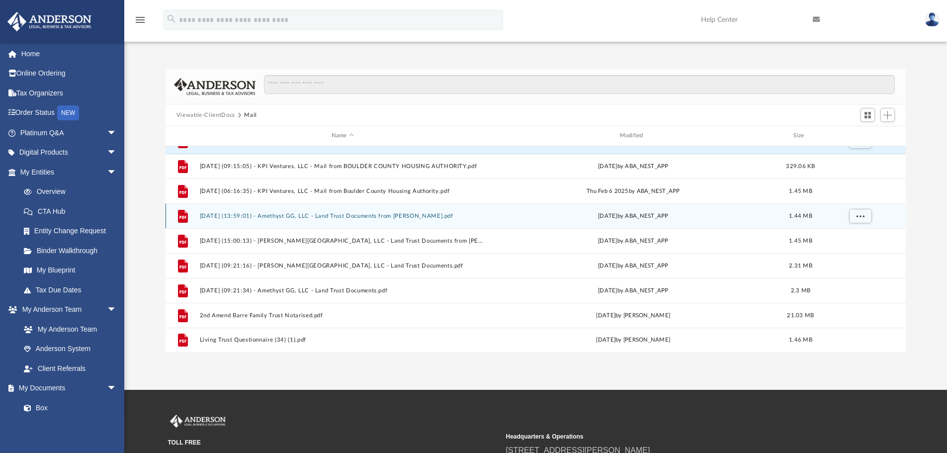
scroll to position [788, 0]
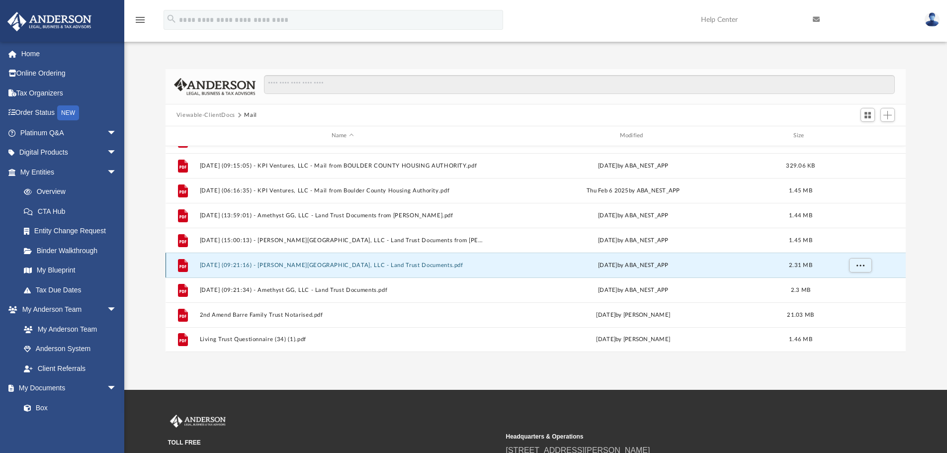
click at [357, 263] on button "2025.10.02 (09:21:16) - Blackmer Street, LLC - Land Trust Documents.pdf" at bounding box center [342, 265] width 286 height 6
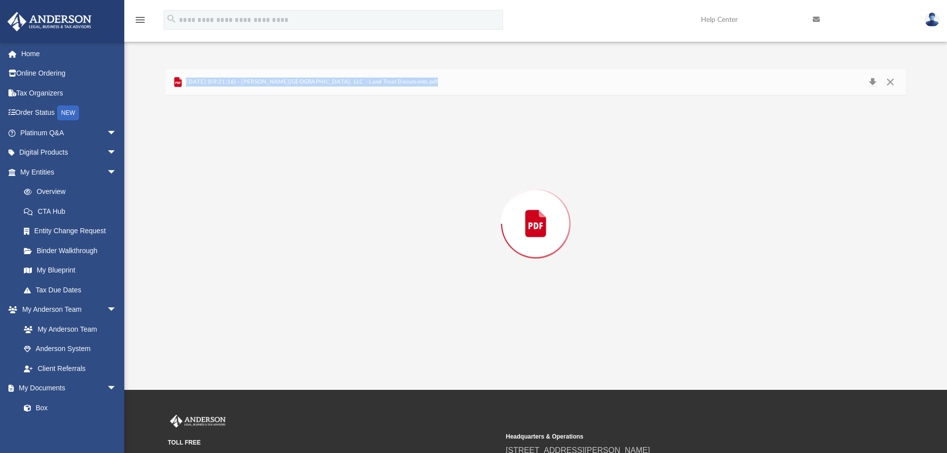
click at [357, 263] on div "Preview" at bounding box center [535, 223] width 741 height 256
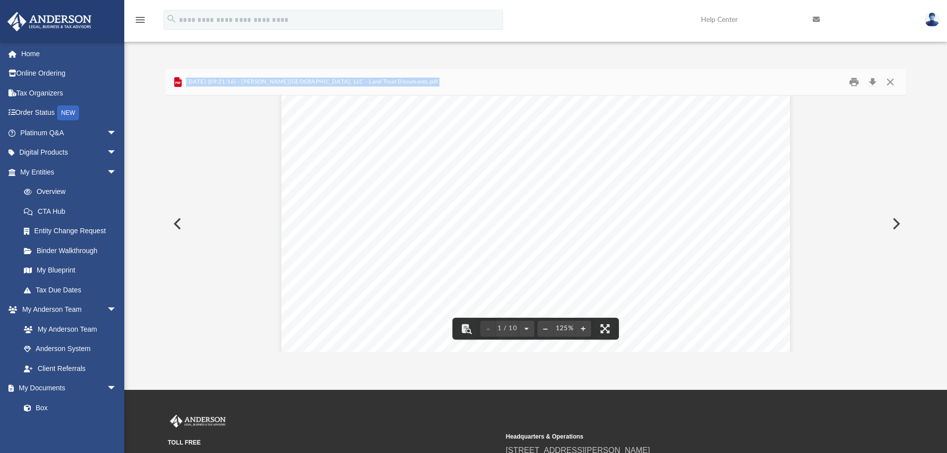
scroll to position [199, 0]
click at [886, 80] on button "Close" at bounding box center [890, 82] width 18 height 15
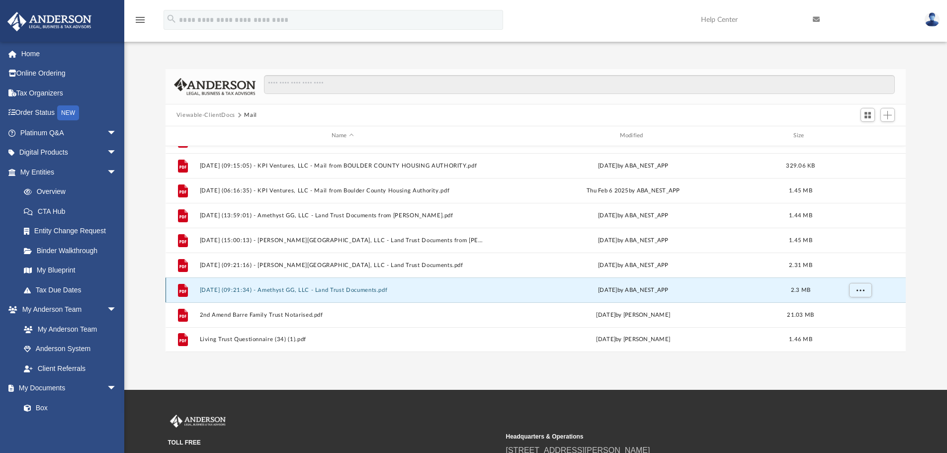
click at [350, 287] on button "2025.10.02 (09:21:34) - Amethyst GG, LLC - Land Trust Documents.pdf" at bounding box center [342, 290] width 286 height 6
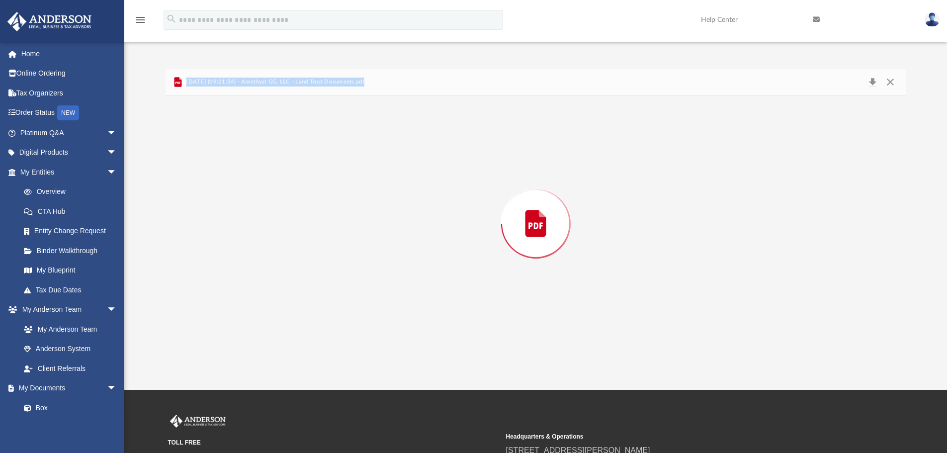
click at [350, 287] on div "Preview" at bounding box center [535, 223] width 741 height 256
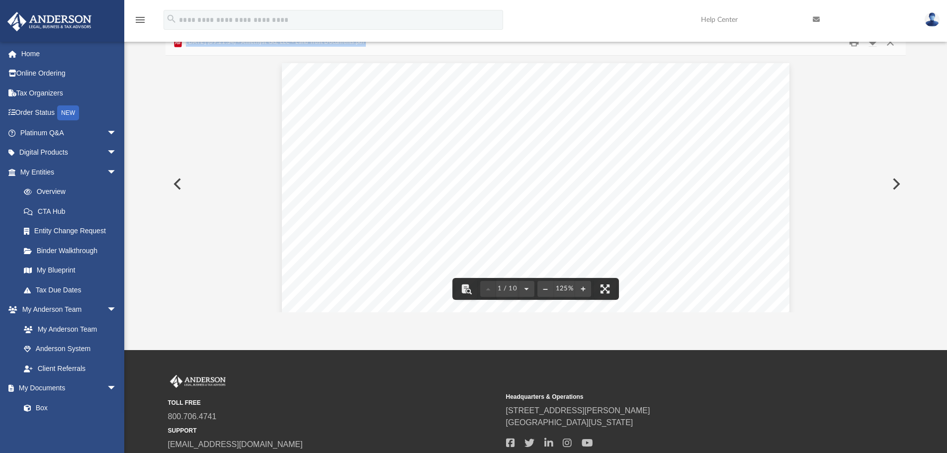
scroll to position [0, 0]
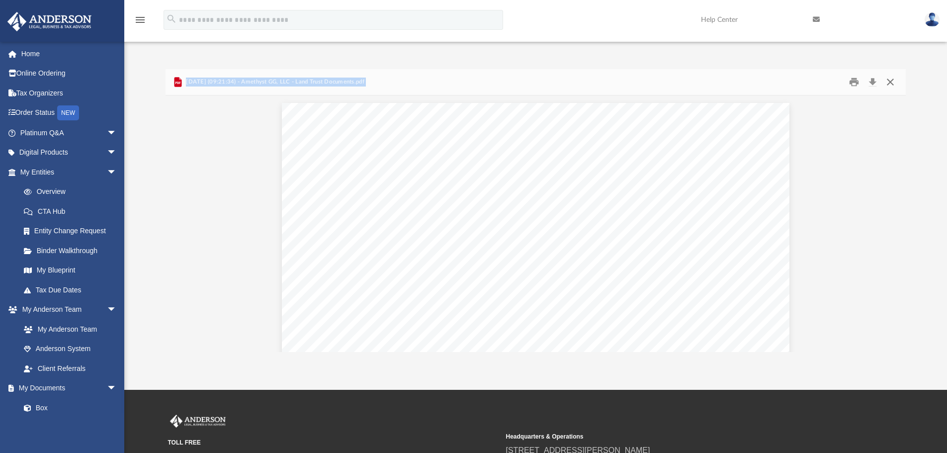
click at [887, 78] on button "Close" at bounding box center [890, 82] width 18 height 15
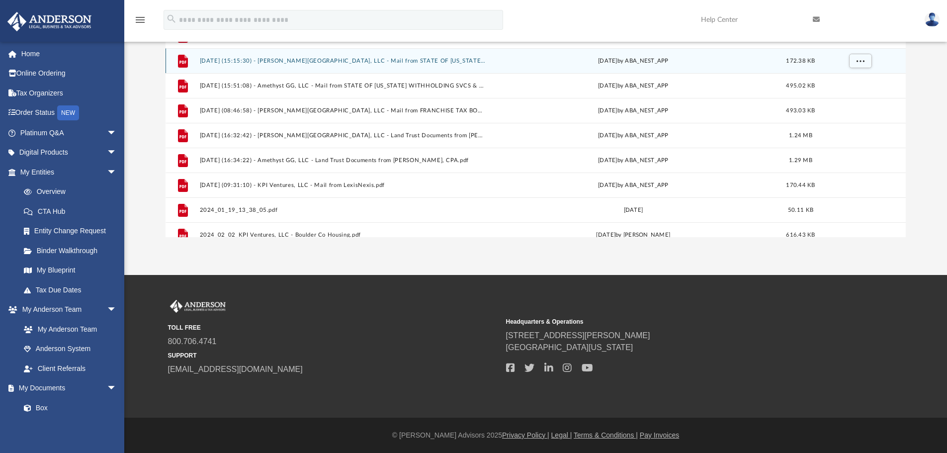
scroll to position [497, 0]
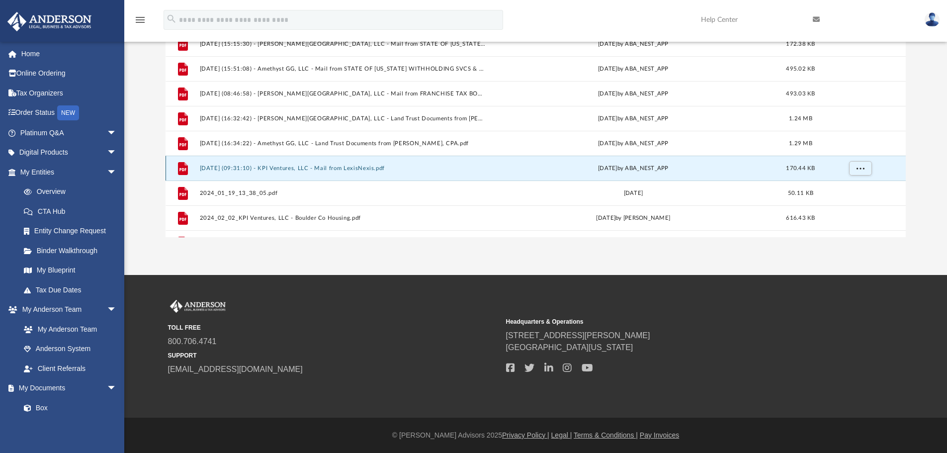
click at [216, 165] on button "2024.12.10 (09:31:10) - KPI Ventures, LLC - Mail from LexisNexis.pdf" at bounding box center [342, 168] width 286 height 6
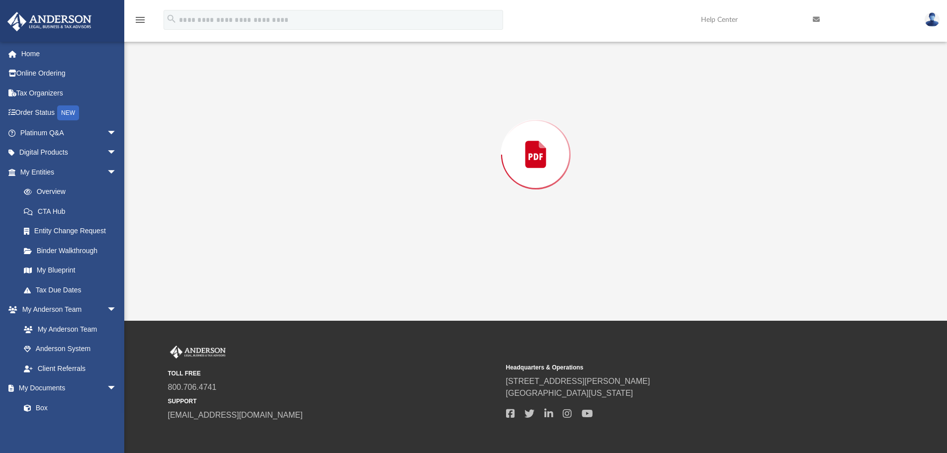
click at [216, 165] on div "Preview" at bounding box center [535, 154] width 741 height 256
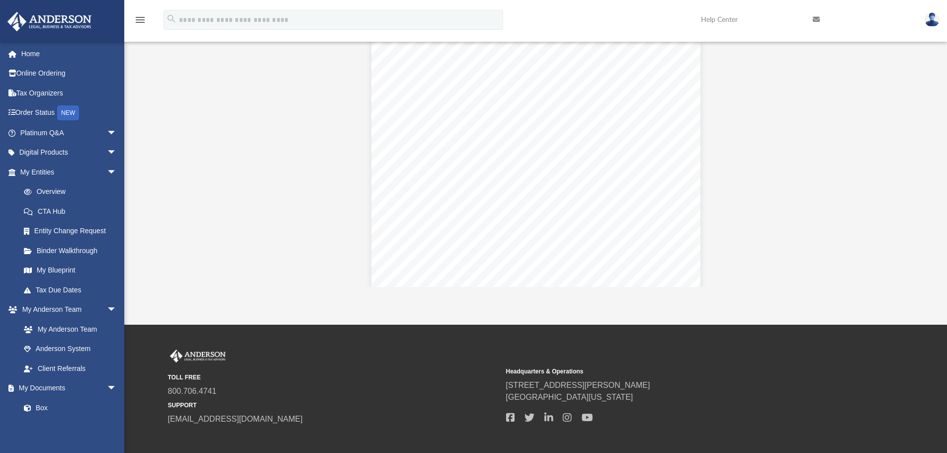
scroll to position [0, 0]
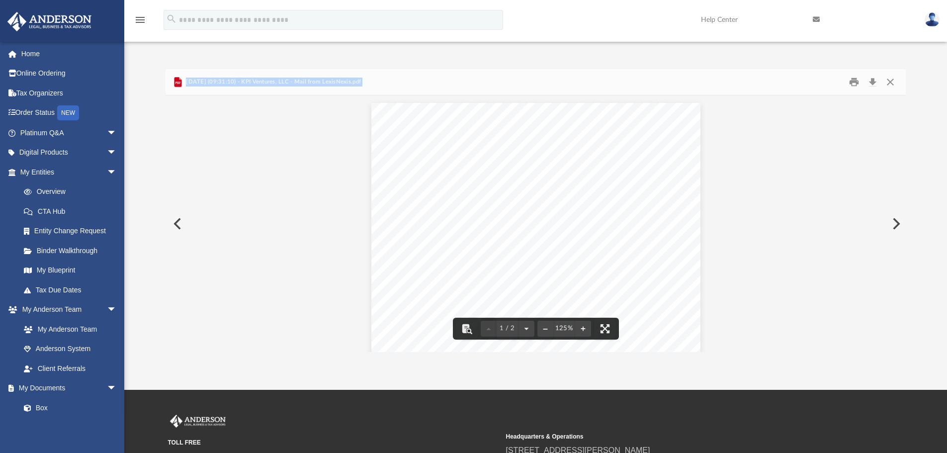
click at [307, 84] on span "2024.12.10 (09:31:10) - KPI Ventures, LLC - Mail from LexisNexis.pdf" at bounding box center [272, 82] width 177 height 9
click at [888, 84] on button "Close" at bounding box center [890, 82] width 18 height 15
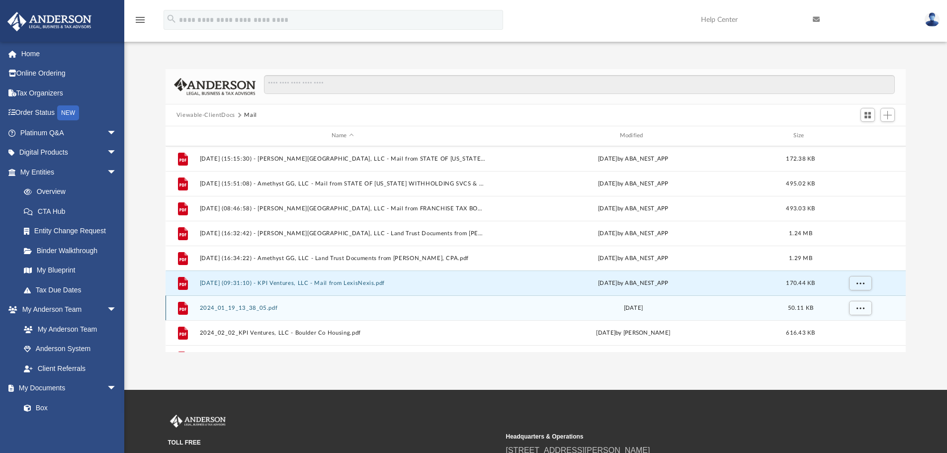
click at [243, 306] on button "2024_01_19_13_38_05.pdf" at bounding box center [342, 308] width 286 height 6
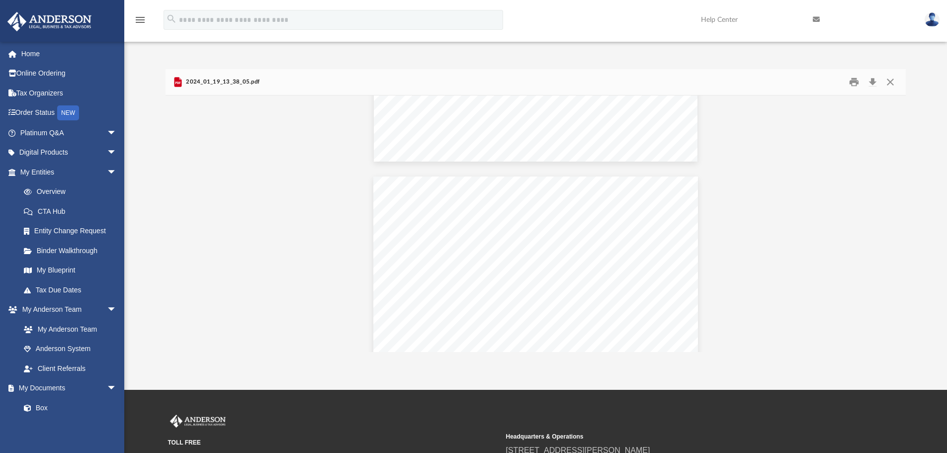
scroll to position [447, 0]
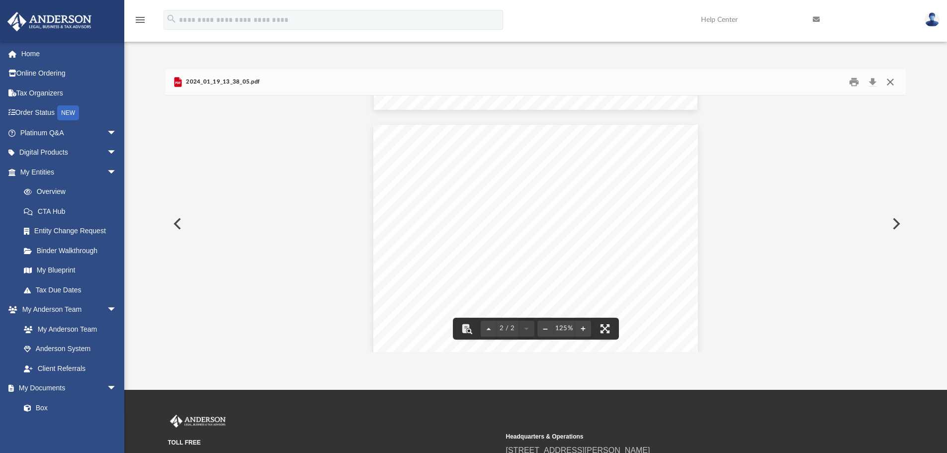
click at [892, 80] on button "Close" at bounding box center [890, 82] width 18 height 15
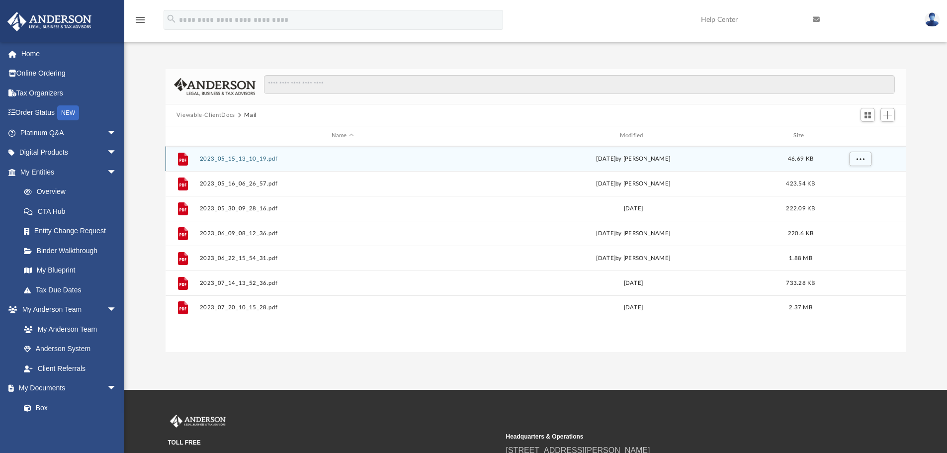
scroll to position [0, 0]
